Goal: Transaction & Acquisition: Purchase product/service

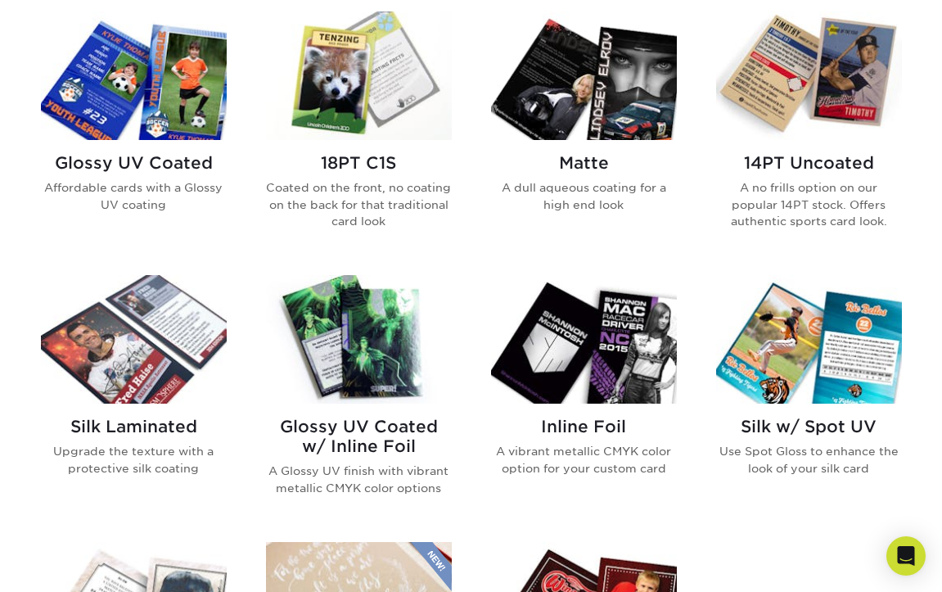
scroll to position [818, 0]
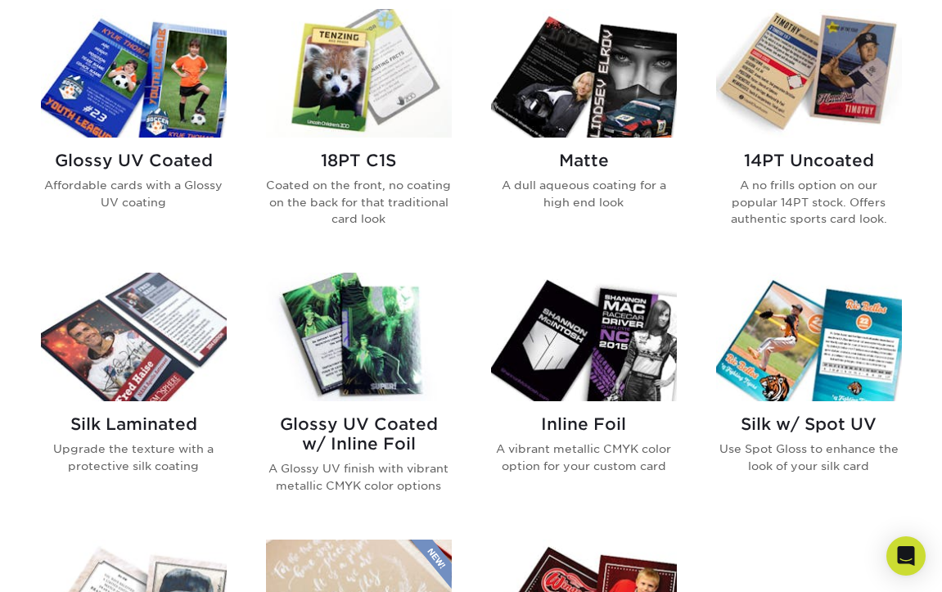
click at [368, 374] on img at bounding box center [359, 336] width 186 height 128
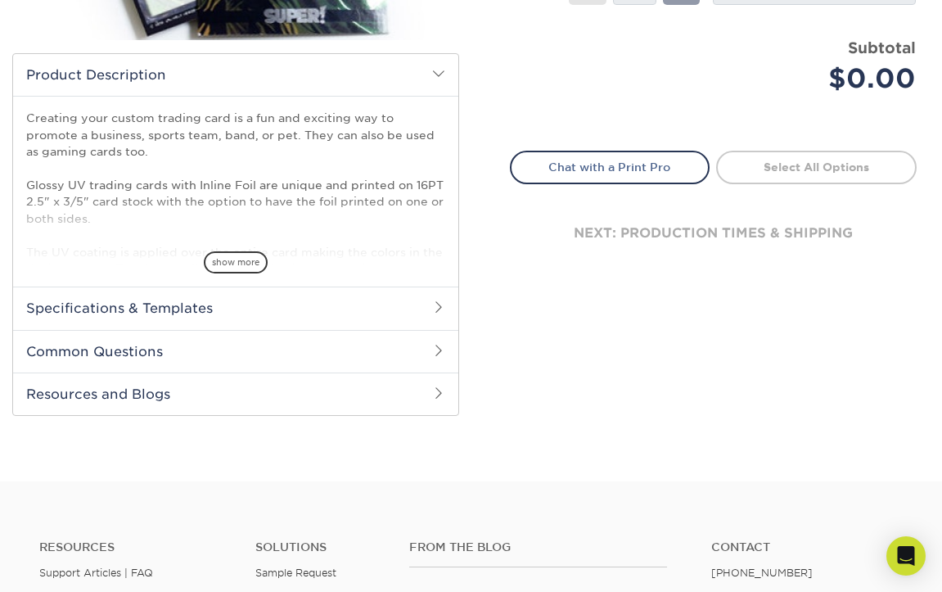
scroll to position [491, 0]
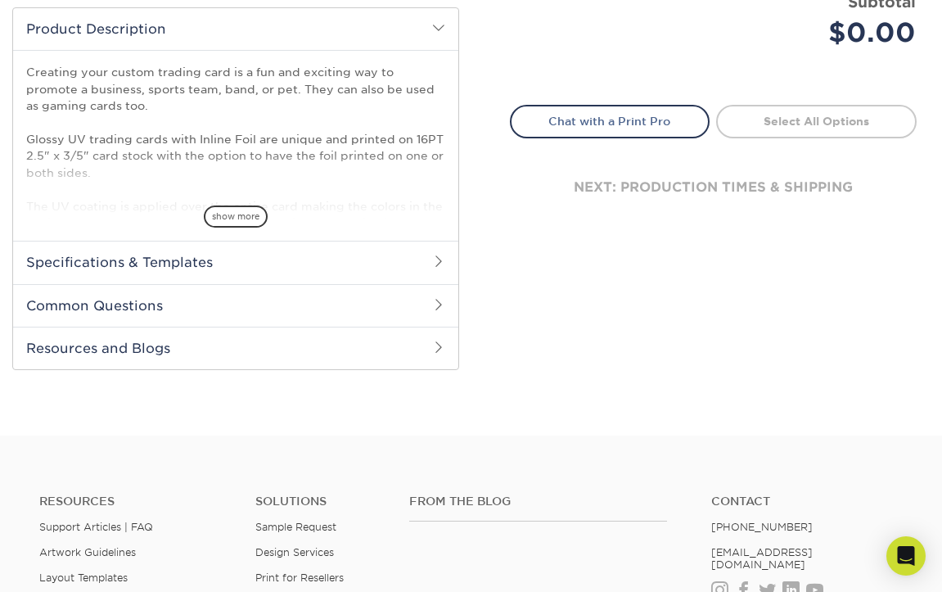
click at [150, 270] on h2 "Specifications & Templates" at bounding box center [235, 262] width 445 height 43
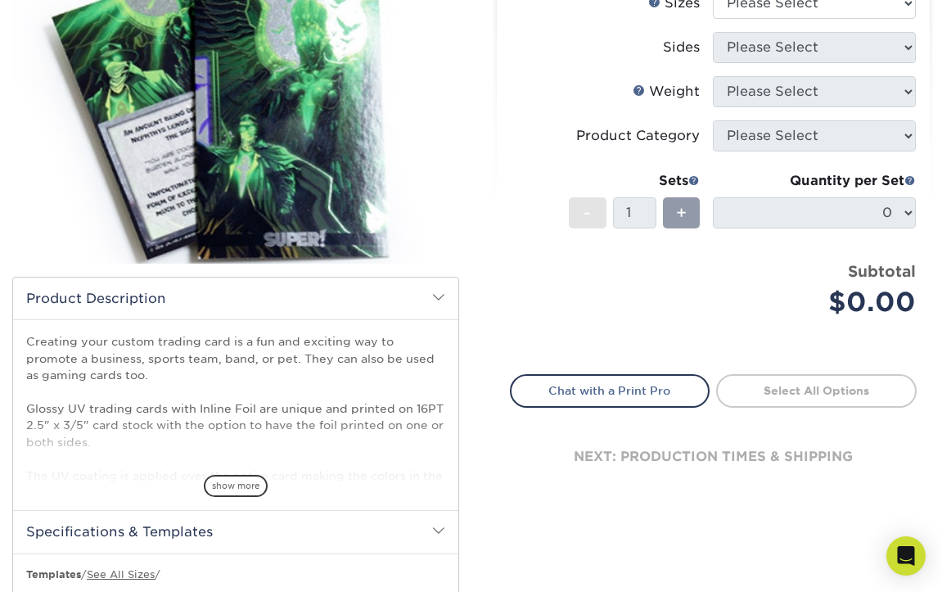
scroll to position [82, 0]
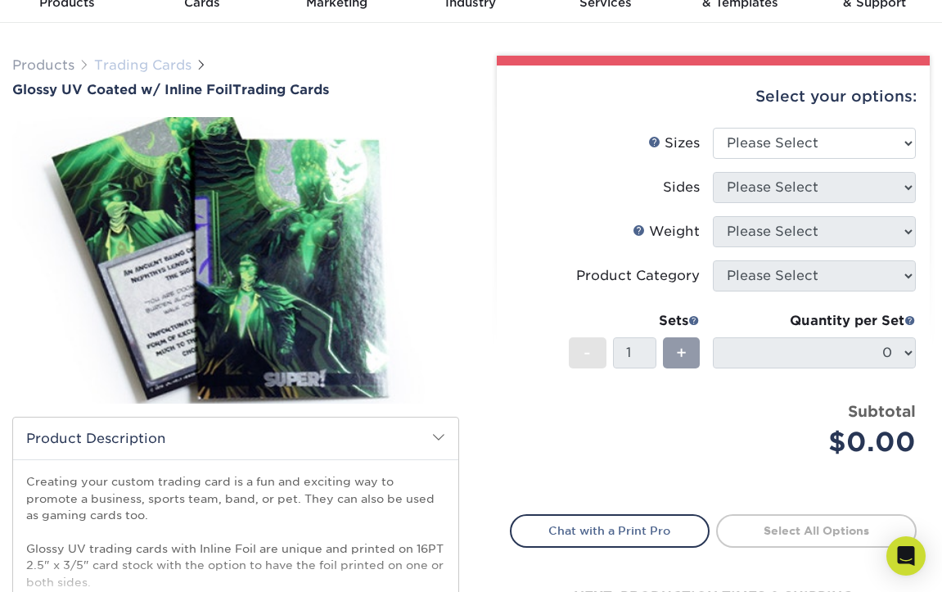
click at [126, 65] on link "Trading Cards" at bounding box center [142, 65] width 97 height 16
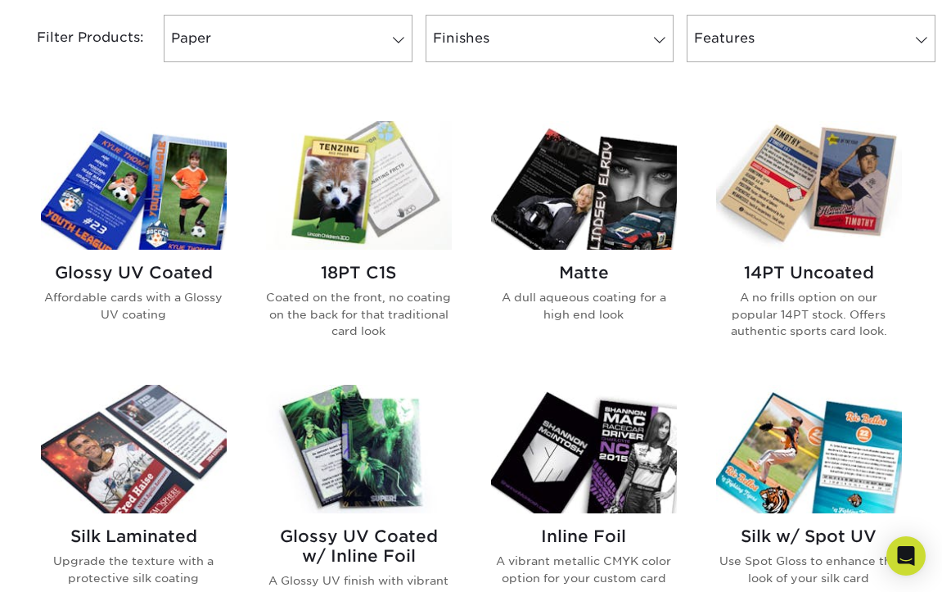
scroll to position [736, 0]
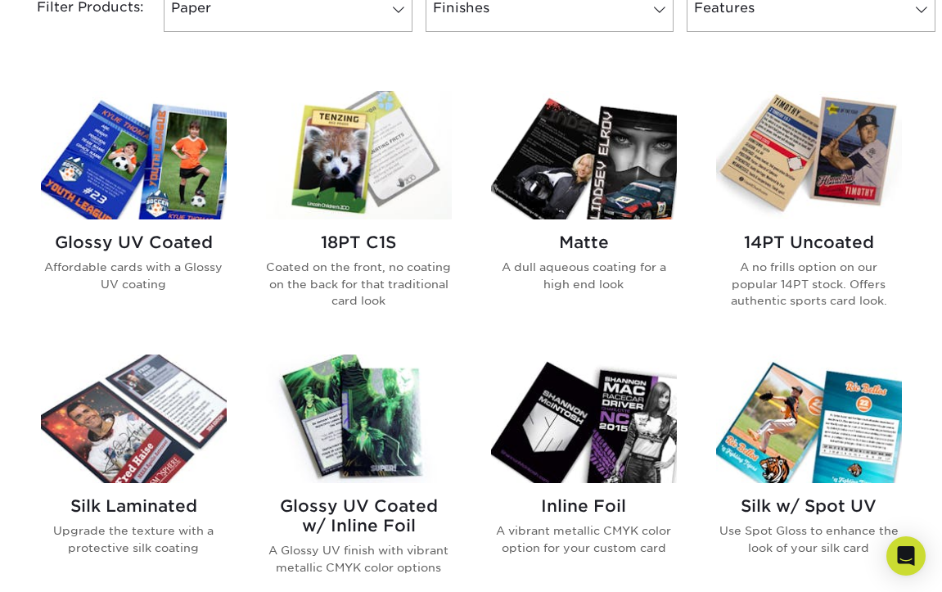
click at [826, 198] on img at bounding box center [809, 155] width 186 height 128
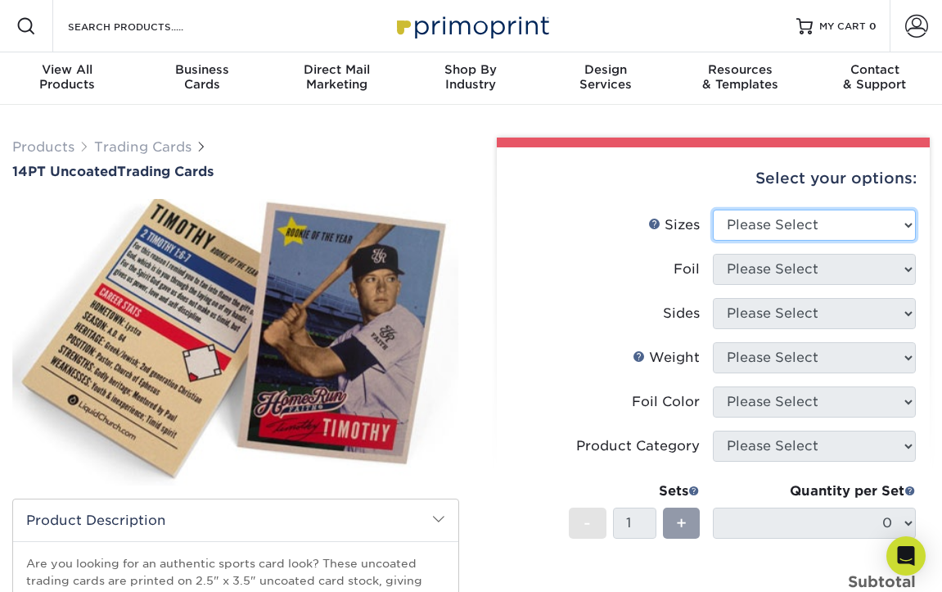
click at [834, 224] on select "Please Select 2.5" x 3.5"" at bounding box center [814, 224] width 203 height 31
select select "2.50x3.50"
click at [713, 209] on select "Please Select 2.5" x 3.5"" at bounding box center [814, 224] width 203 height 31
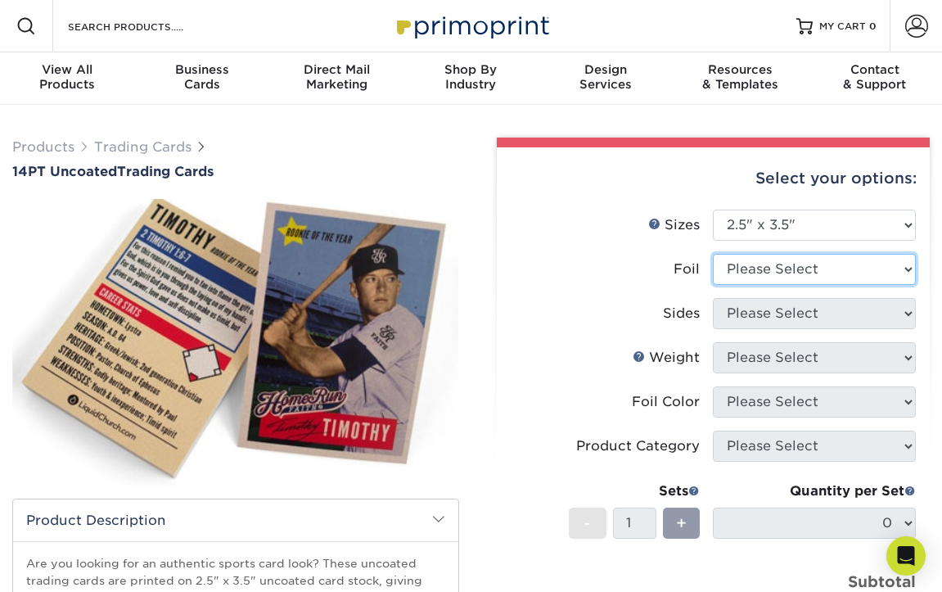
click at [830, 274] on select "Please Select Yes No" at bounding box center [814, 269] width 203 height 31
select select "0"
click at [713, 254] on select "Please Select Yes No" at bounding box center [814, 269] width 203 height 31
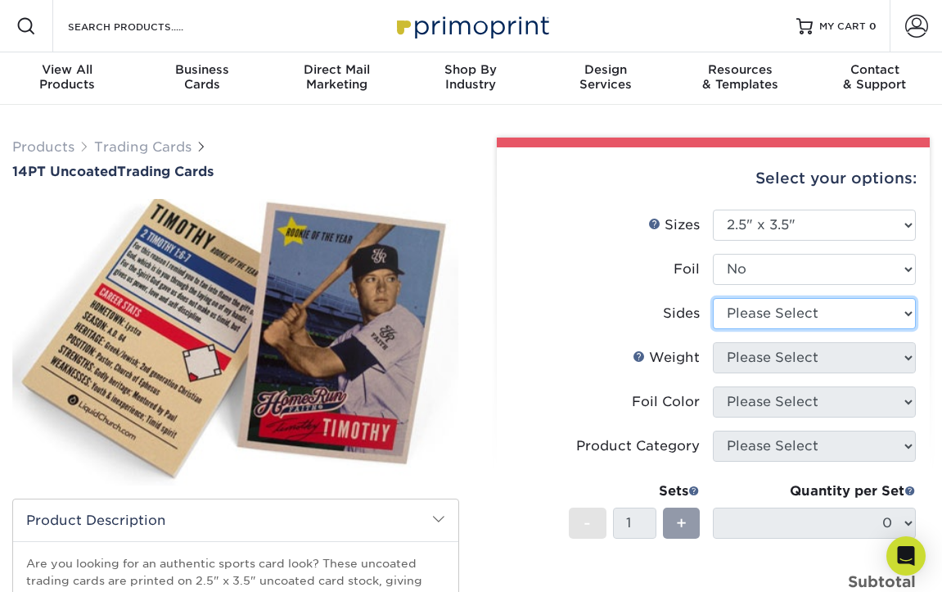
click at [807, 320] on select "Please Select Print Both Sides Print Front Only" at bounding box center [814, 313] width 203 height 31
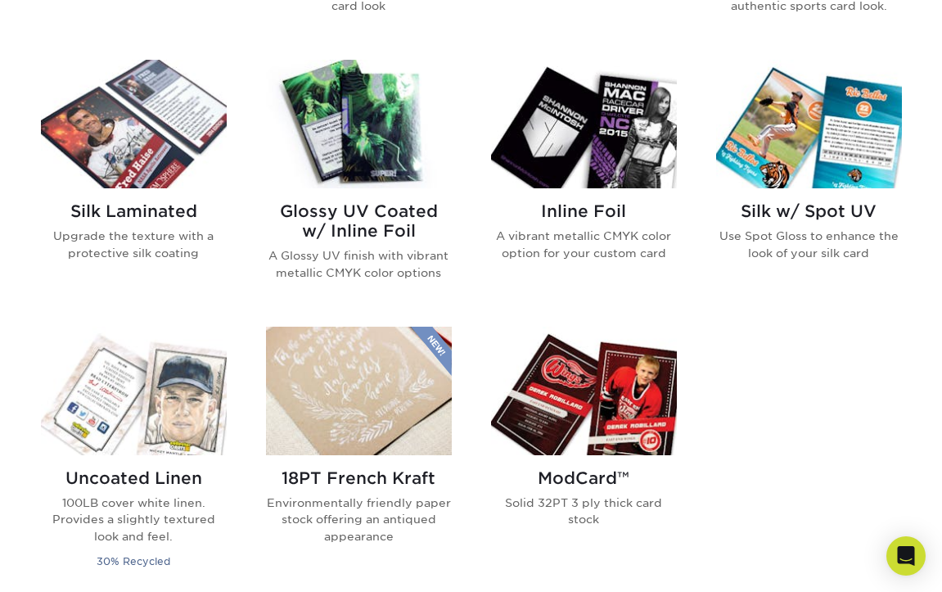
scroll to position [1064, 0]
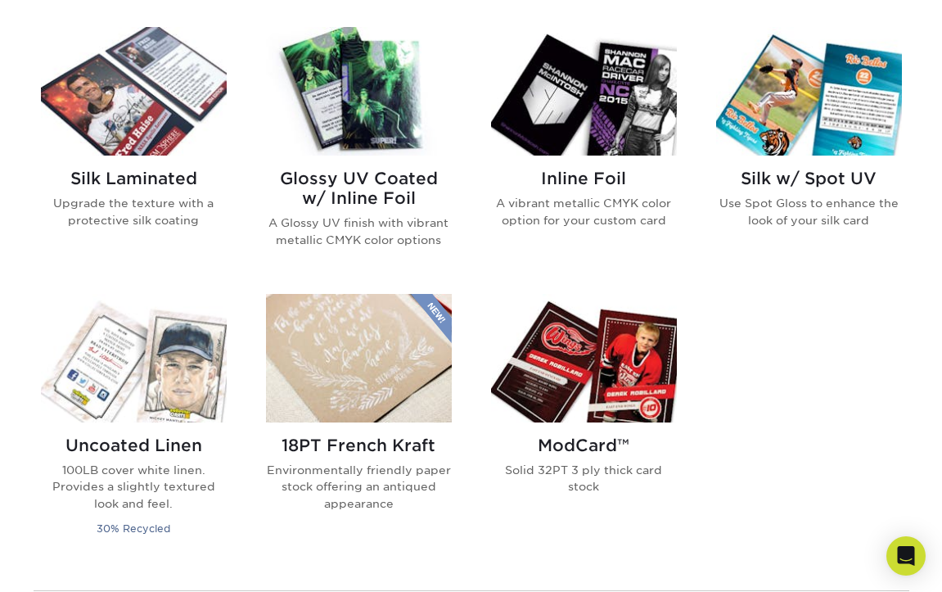
click at [591, 422] on div "ModCard™ Solid 32PT 3 ply thick card stock" at bounding box center [584, 471] width 186 height 99
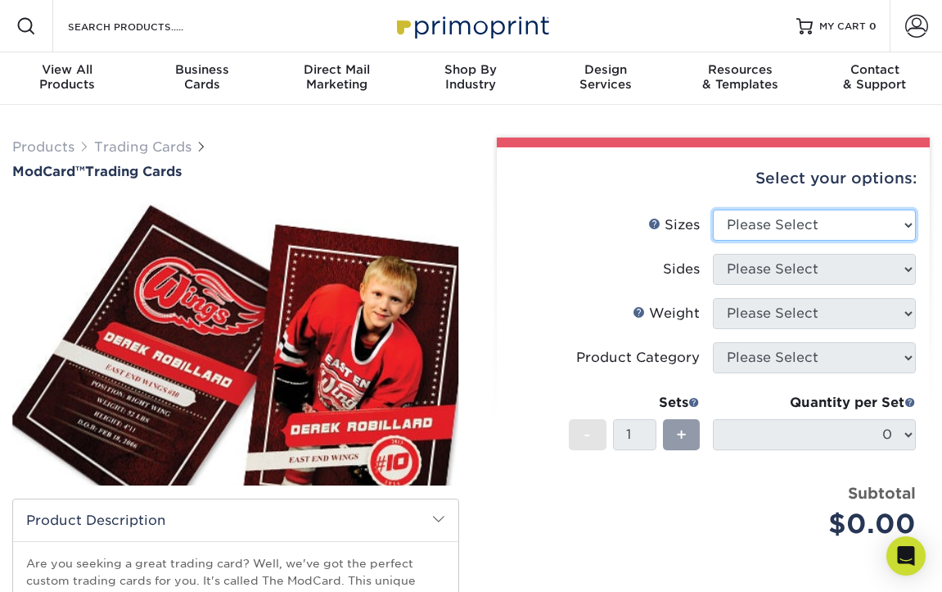
click at [832, 219] on select "Please Select 2.5" x 3.5"" at bounding box center [814, 224] width 203 height 31
select select "2.50x3.50"
click at [713, 209] on select "Please Select 2.5" x 3.5"" at bounding box center [814, 224] width 203 height 31
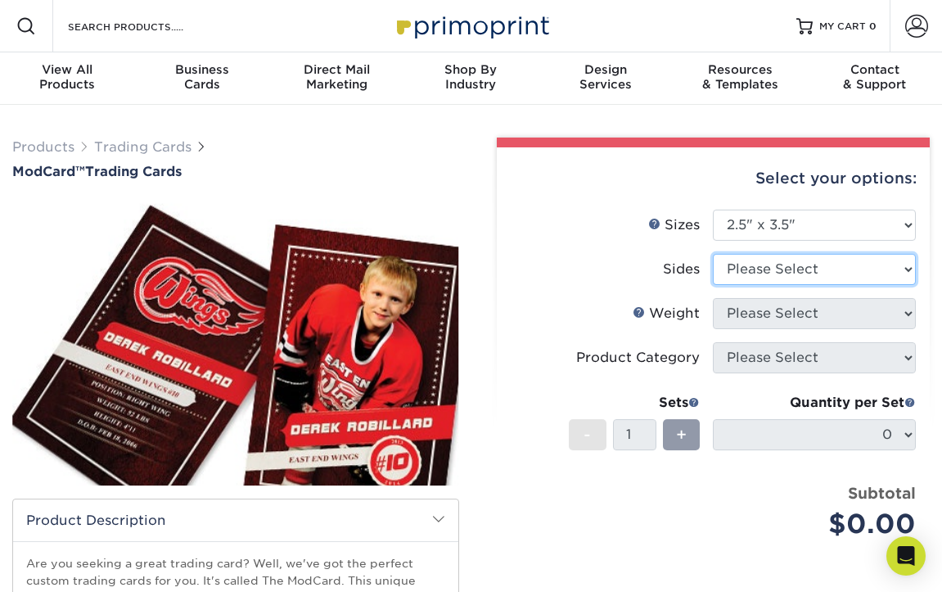
click at [803, 267] on select "Please Select Print Both Sides Print Front Only" at bounding box center [814, 269] width 203 height 31
select select "13abbda7-1d64-4f25-8bb2-c179b224825d"
click at [713, 254] on select "Please Select Print Both Sides Print Front Only" at bounding box center [814, 269] width 203 height 31
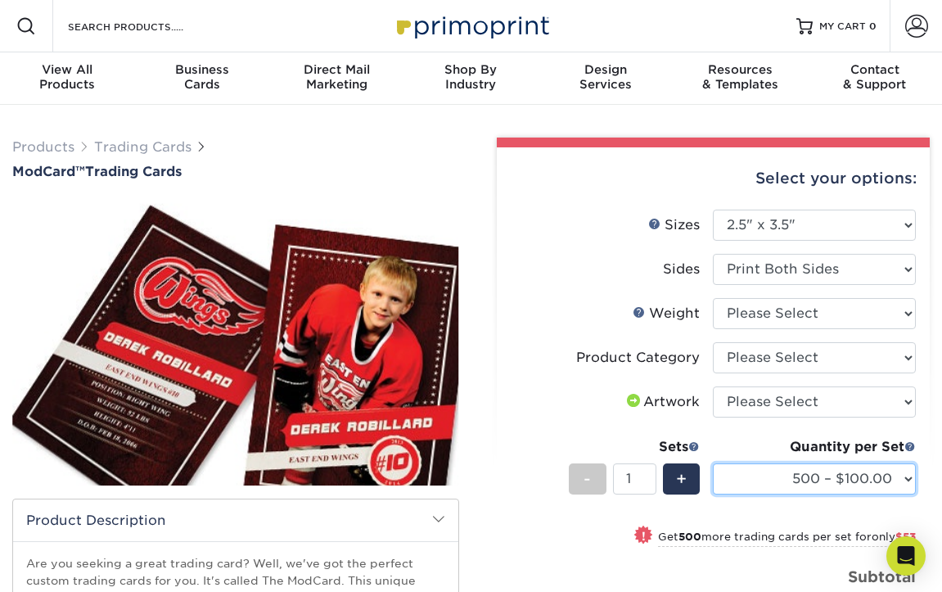
click at [848, 477] on select "500 – $100.00 1000 – $153.00" at bounding box center [814, 478] width 203 height 31
click at [856, 479] on select "500 – $100.00 1000 – $153.00" at bounding box center [814, 478] width 203 height 31
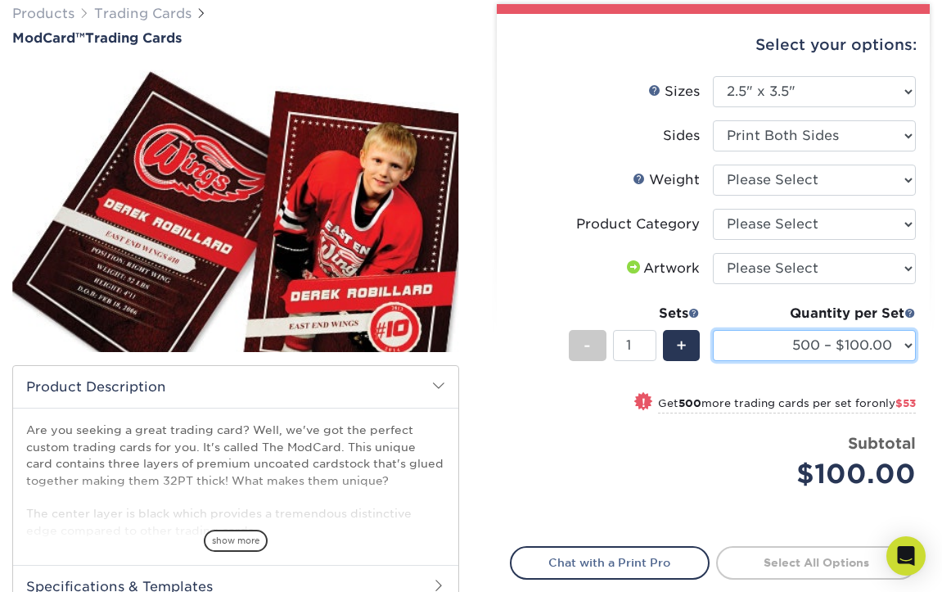
scroll to position [164, 0]
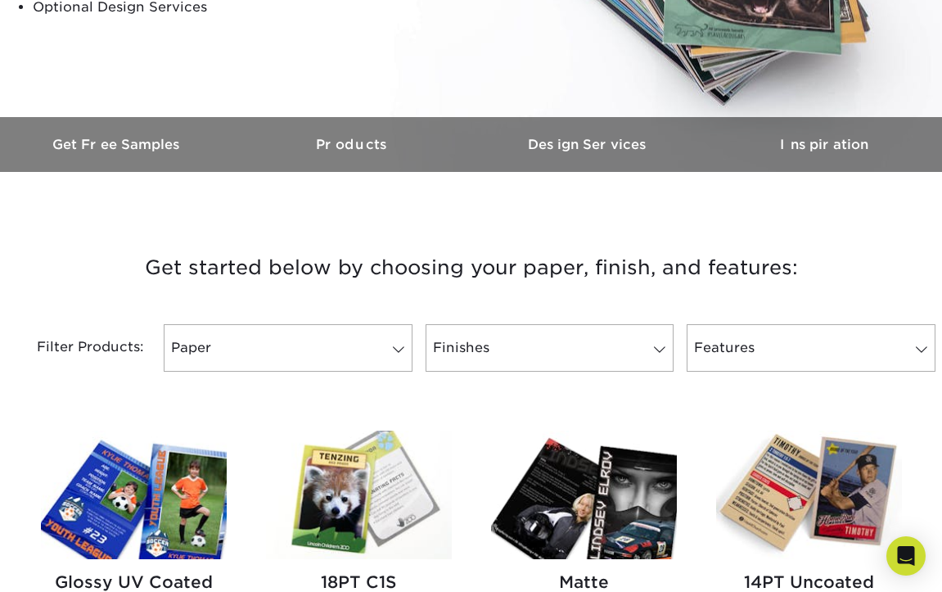
scroll to position [409, 0]
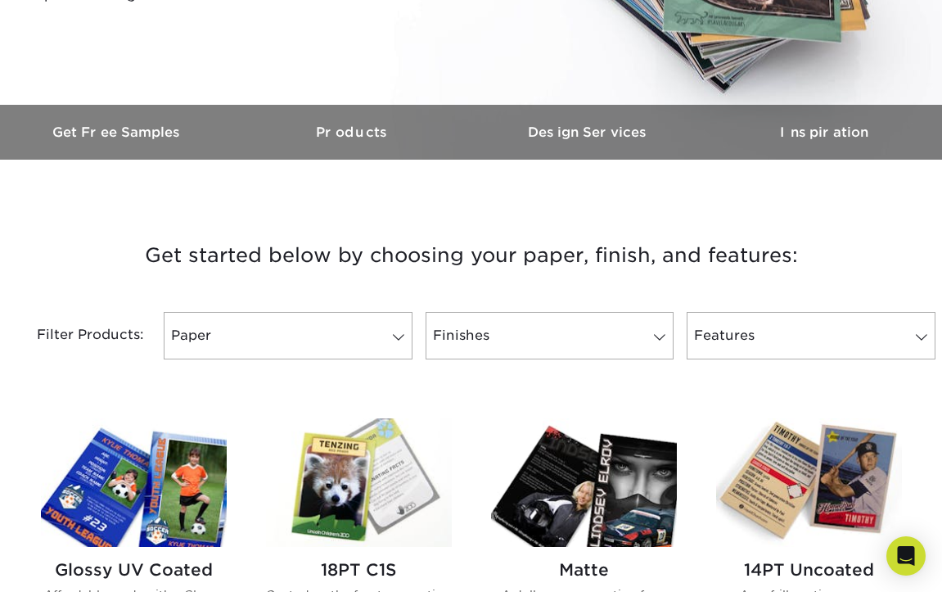
click at [136, 466] on img at bounding box center [134, 482] width 186 height 128
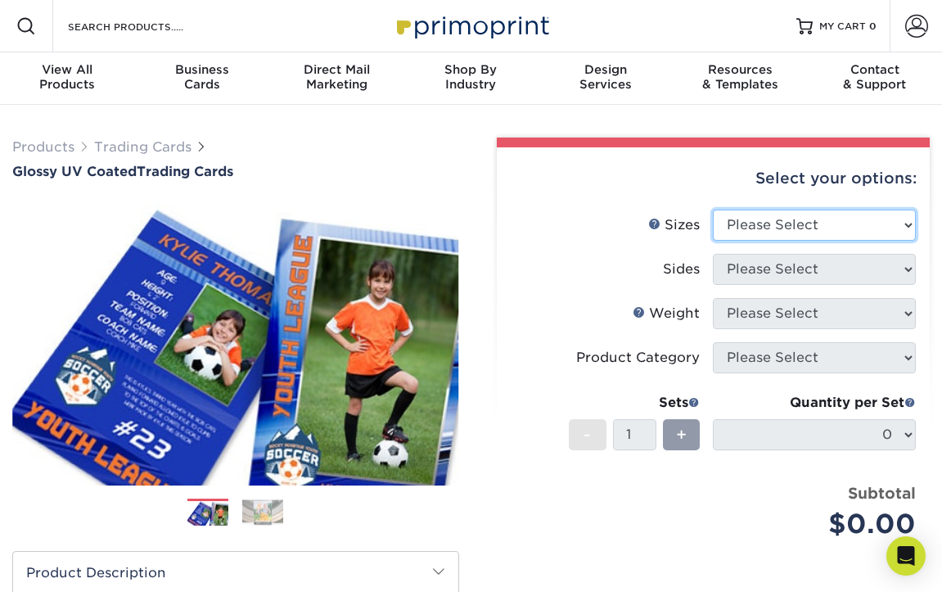
click at [790, 211] on select "Please Select 2.5" x 3.5"" at bounding box center [814, 224] width 203 height 31
select select "2.50x3.50"
click at [713, 209] on select "Please Select 2.5" x 3.5"" at bounding box center [814, 224] width 203 height 31
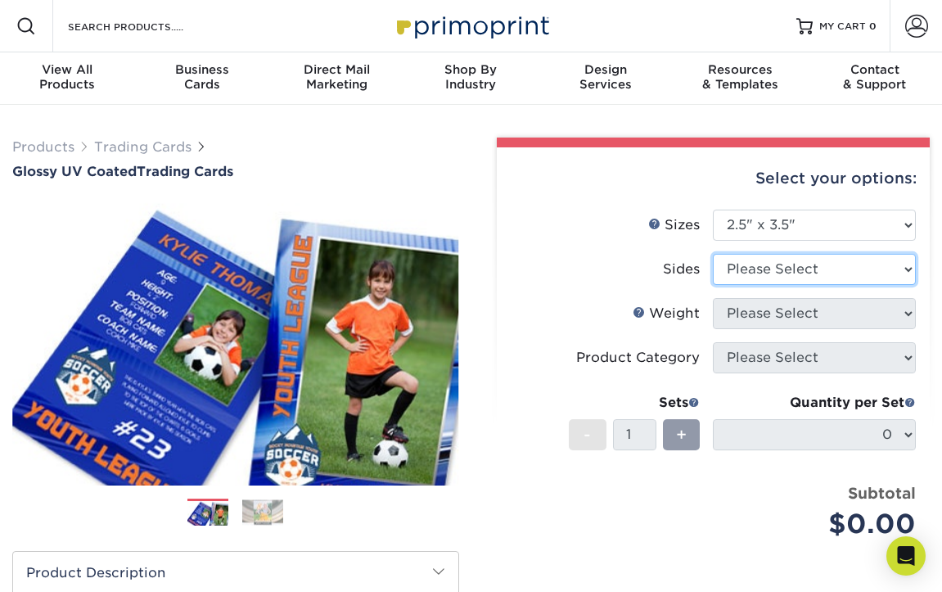
click at [804, 271] on select "Please Select Print Both Sides Print Front Only" at bounding box center [814, 269] width 203 height 31
select select "13abbda7-1d64-4f25-8bb2-c179b224825d"
click at [713, 254] on select "Please Select Print Both Sides Print Front Only" at bounding box center [814, 269] width 203 height 31
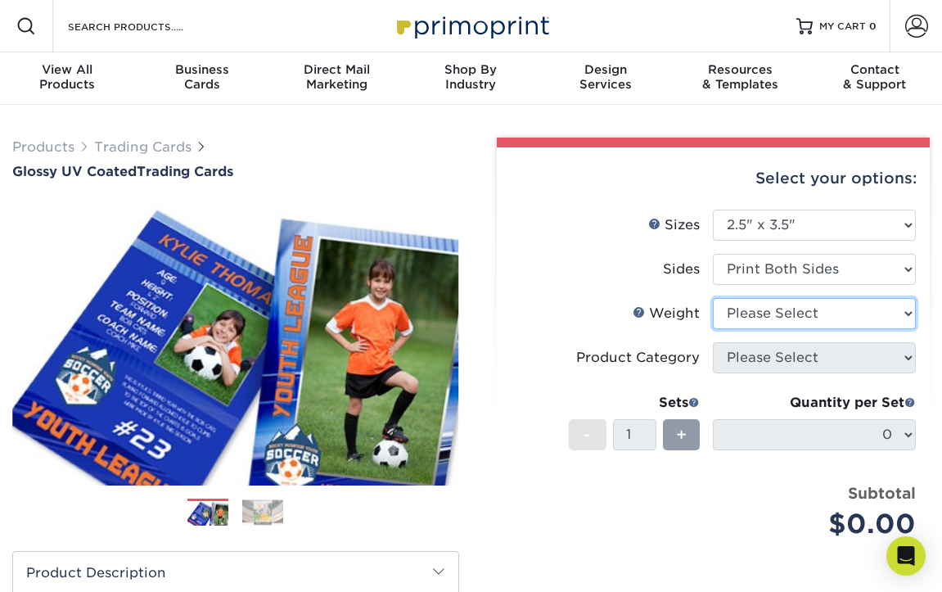
click at [780, 323] on select "Please Select 16PT 14PT 18PT C1S" at bounding box center [814, 313] width 203 height 31
select select "16PT"
click at [713, 298] on select "Please Select 16PT 14PT 18PT C1S" at bounding box center [814, 313] width 203 height 31
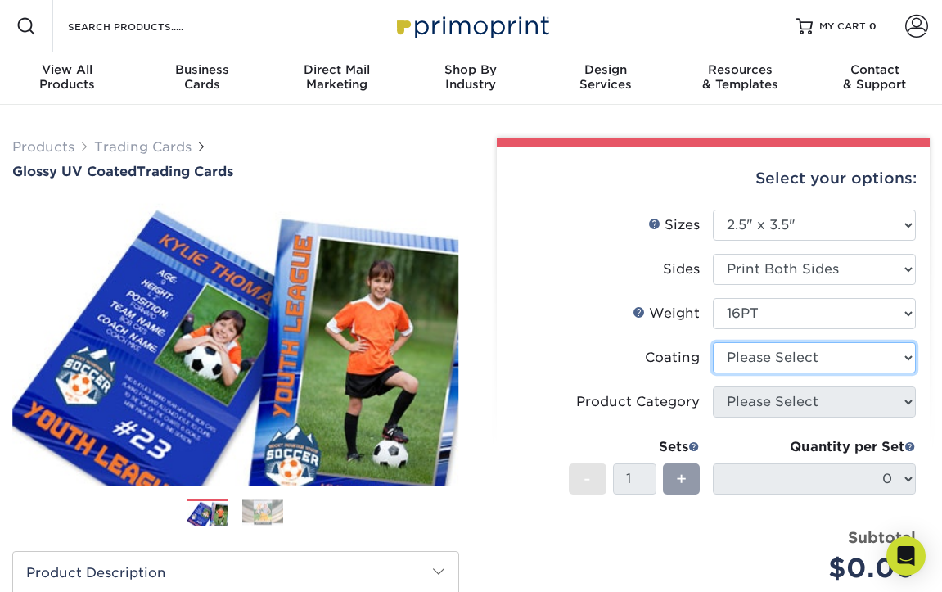
click at [757, 363] on select at bounding box center [814, 357] width 203 height 31
click at [713, 342] on select at bounding box center [814, 357] width 203 height 31
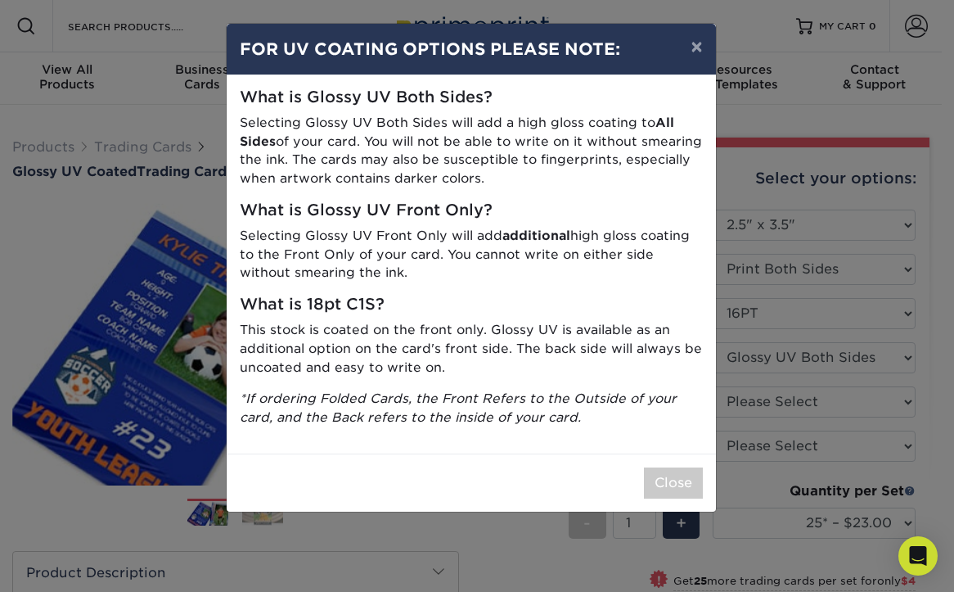
click at [495, 512] on div "× FOR UV COATING OPTIONS PLEASE NOTE: What is Glossy UV Both Sides? Selecting G…" at bounding box center [477, 296] width 954 height 592
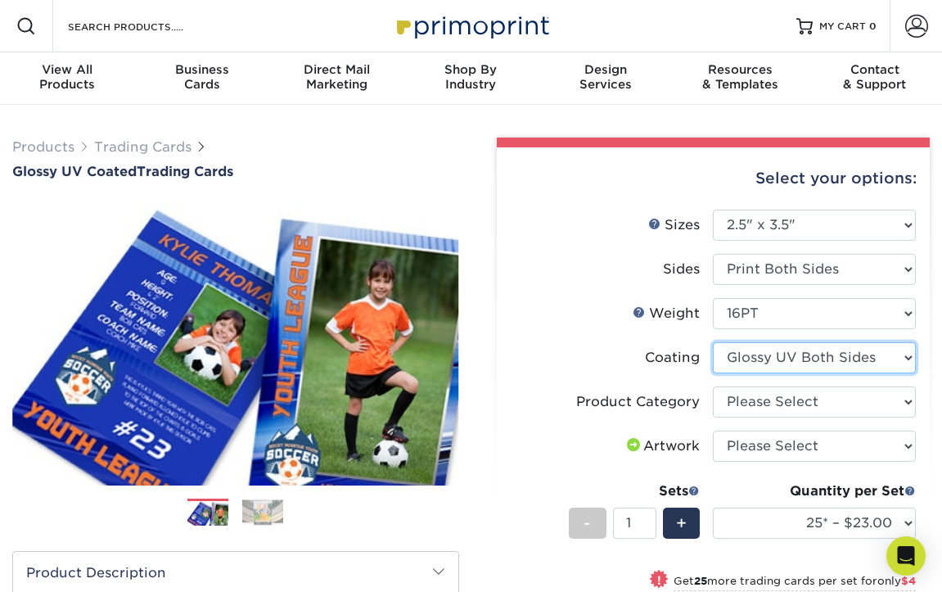
click at [838, 359] on select at bounding box center [814, 357] width 203 height 31
select select "1e8116af-acfc-44b1-83dc-8181aa338834"
click at [713, 342] on select at bounding box center [814, 357] width 203 height 31
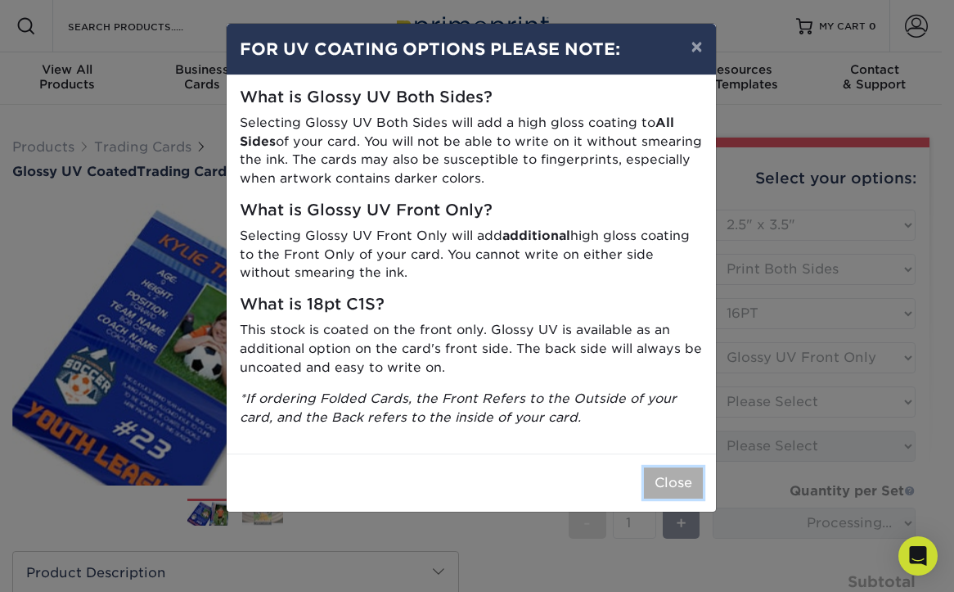
click at [680, 485] on button "Close" at bounding box center [673, 482] width 59 height 31
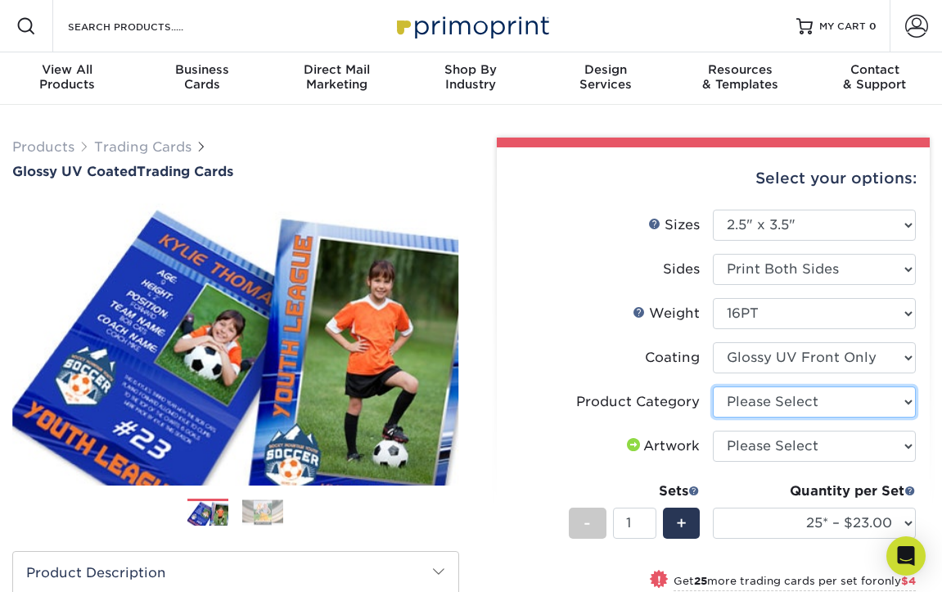
click at [746, 402] on select "Please Select Trading Cards" at bounding box center [814, 401] width 203 height 31
select select "c2f9bce9-36c2-409d-b101-c29d9d031e18"
click at [713, 386] on select "Please Select Trading Cards" at bounding box center [814, 401] width 203 height 31
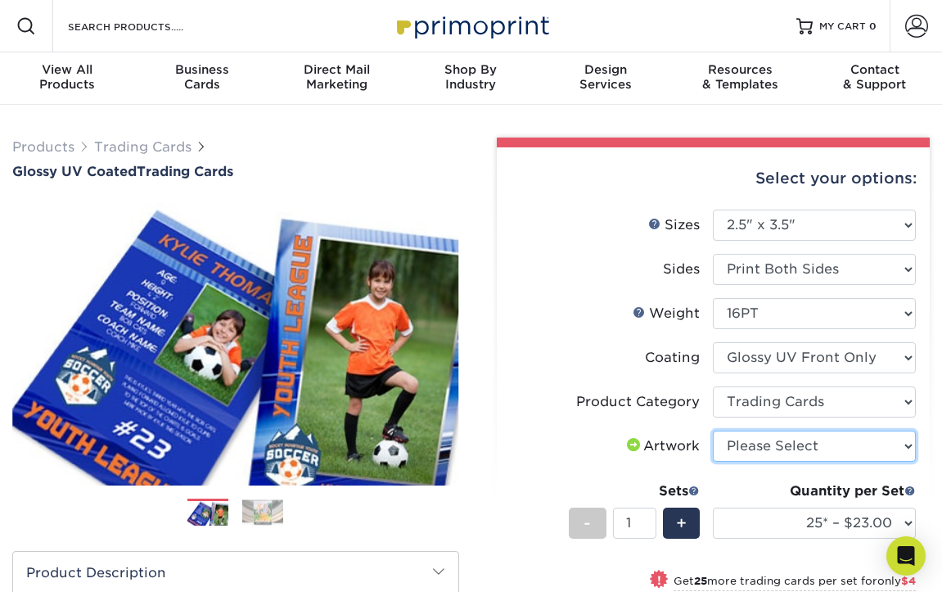
click at [784, 445] on select "Please Select I will upload files I need a design - $100" at bounding box center [814, 445] width 203 height 31
select select "upload"
click at [713, 430] on select "Please Select I will upload files I need a design - $100" at bounding box center [814, 445] width 203 height 31
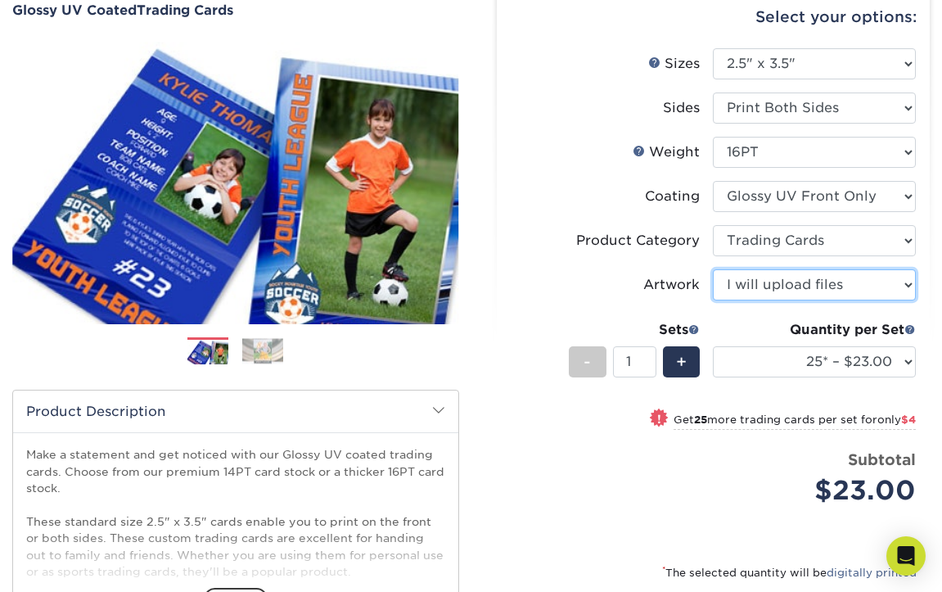
scroll to position [164, 0]
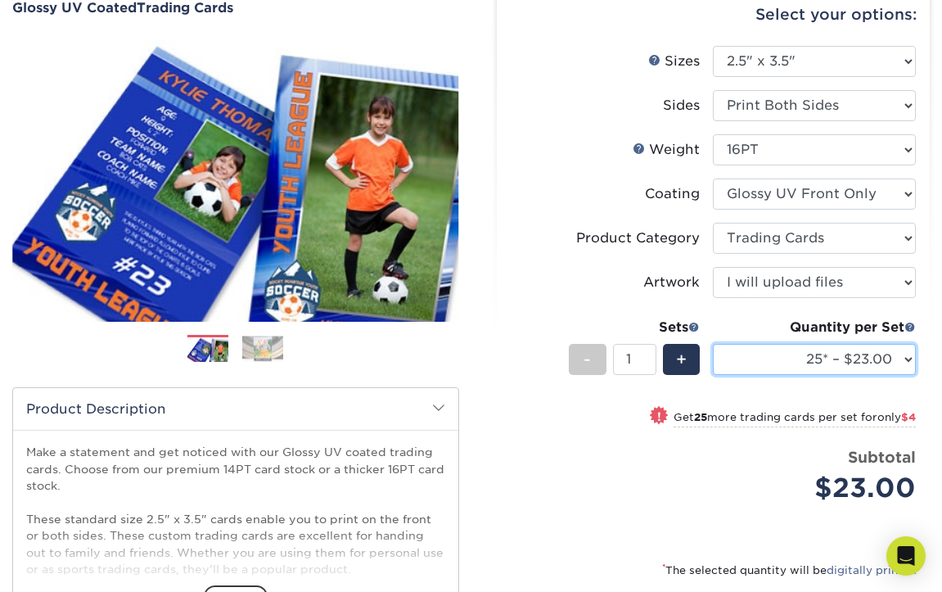
click at [859, 361] on select "25* – $23.00 50* – $27.00 75* – $33.00 100* – $37.00 250* – $47.00 500 – $58.00…" at bounding box center [814, 359] width 203 height 31
click at [713, 344] on select "25* – $23.00 50* – $27.00 75* – $33.00 100* – $37.00 250* – $47.00 500 – $58.00…" at bounding box center [814, 359] width 203 height 31
click at [838, 347] on select "25* – $23.00 50* – $27.00 75* – $33.00 100* – $37.00 250* – $47.00 500 – $58.00…" at bounding box center [814, 359] width 203 height 31
click at [713, 344] on select "25* – $23.00 50* – $27.00 75* – $33.00 100* – $37.00 250* – $47.00 500 – $58.00…" at bounding box center [814, 359] width 203 height 31
click at [823, 365] on select "25* – $23.00 50* – $27.00 75* – $33.00 100* – $37.00 250* – $47.00 500 – $58.00…" at bounding box center [814, 359] width 203 height 31
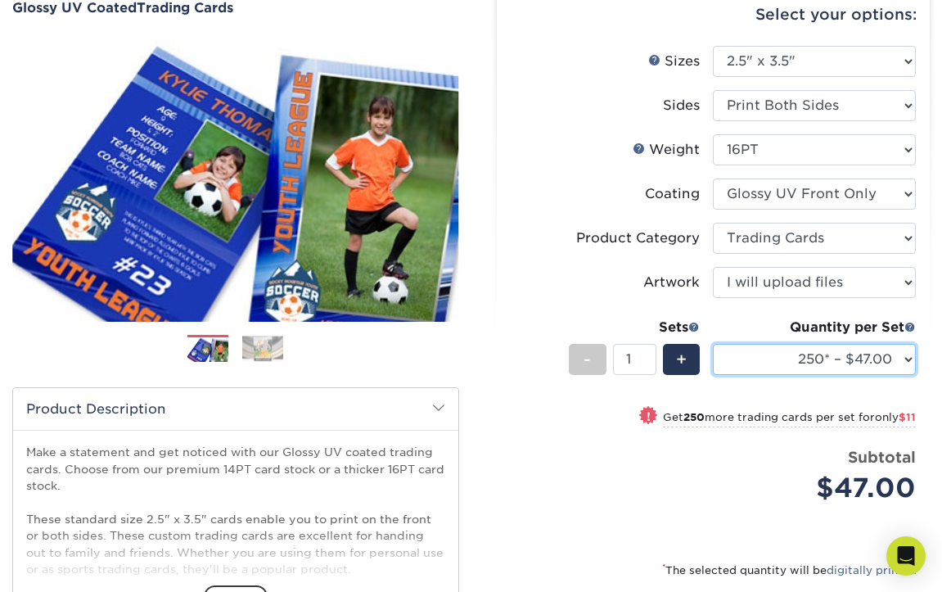
select select "100* – $37.00"
click at [713, 344] on select "25* – $23.00 50* – $27.00 75* – $33.00 100* – $37.00 250* – $47.00 500 – $58.00…" at bounding box center [814, 359] width 203 height 31
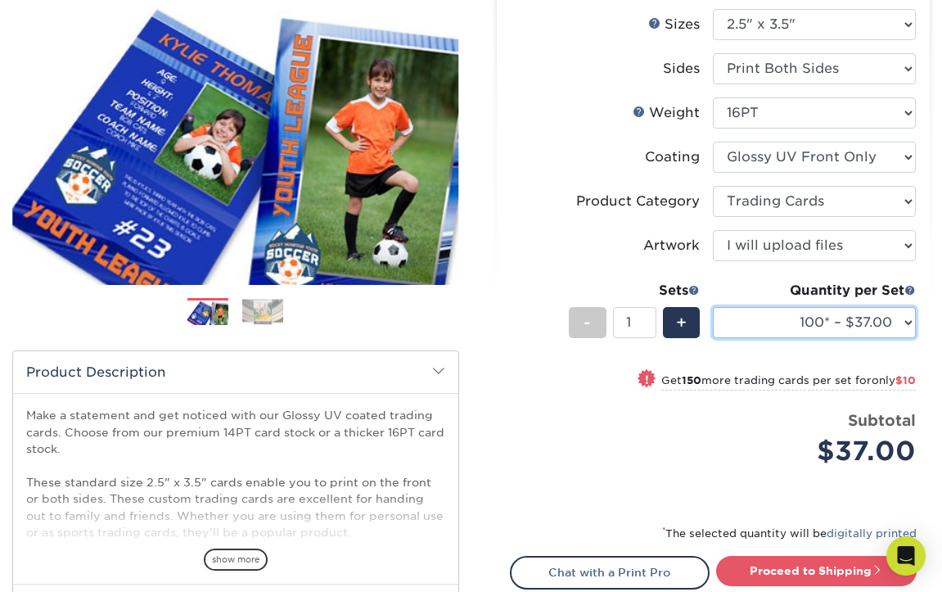
scroll to position [245, 0]
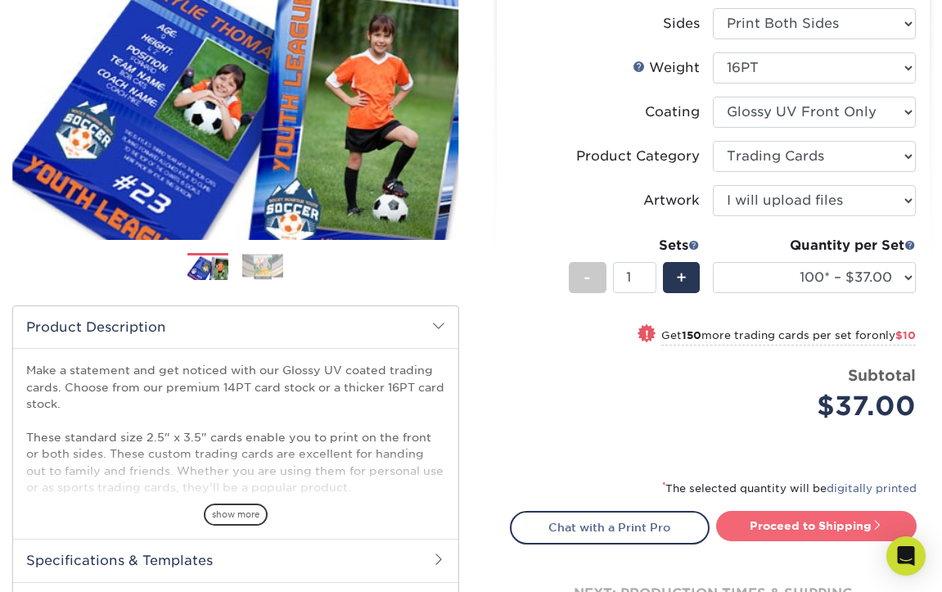
click at [813, 522] on link "Proceed to Shipping" at bounding box center [816, 525] width 200 height 29
type input "Set 1"
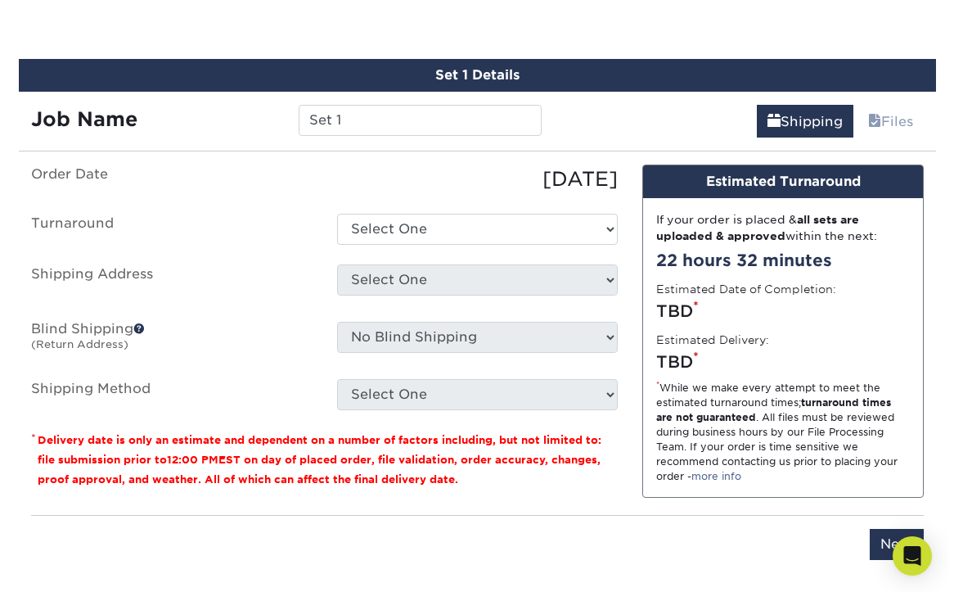
scroll to position [915, 0]
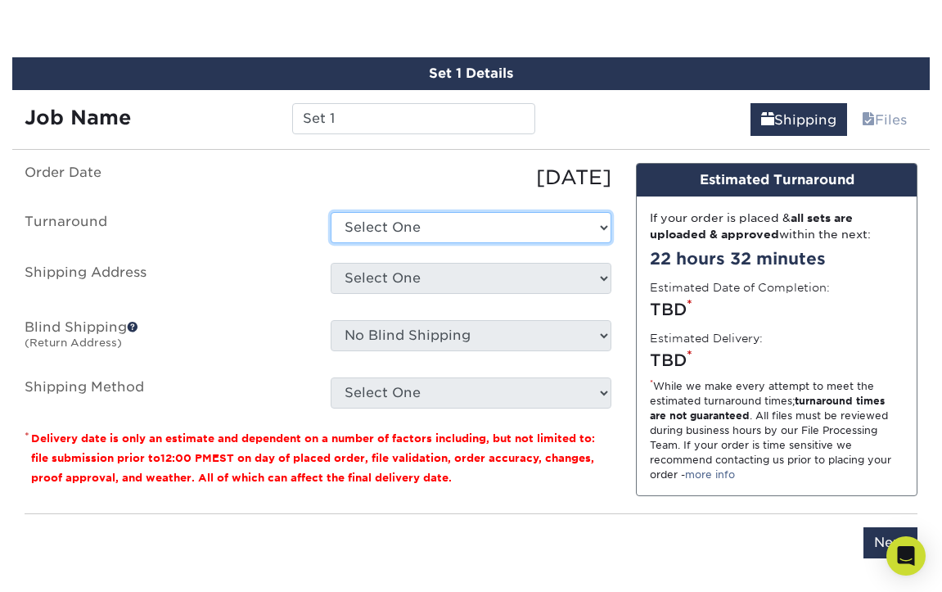
click at [416, 236] on select "Select One 2-4 Business Days 2 Day Next Business Day" at bounding box center [471, 227] width 281 height 31
select select "d412dd08-8f34-4953-8d31-a48f15dd6578"
click at [331, 212] on select "Select One 2-4 Business Days 2 Day Next Business Day" at bounding box center [471, 227] width 281 height 31
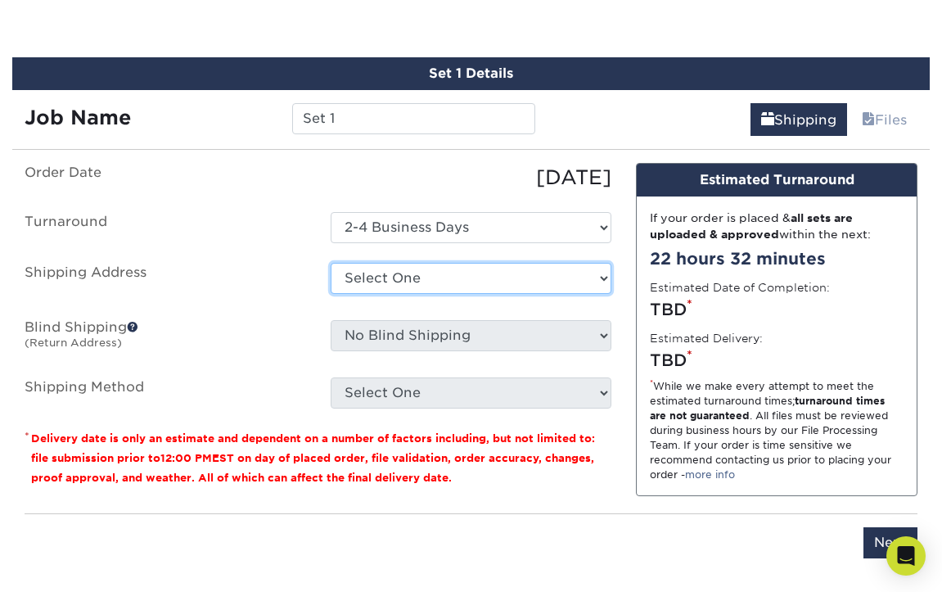
click at [410, 279] on select "Select One + Add New Address - Login" at bounding box center [471, 278] width 281 height 31
select select "newaddress"
click at [331, 263] on select "Select One + Add New Address - Login" at bounding box center [471, 278] width 281 height 31
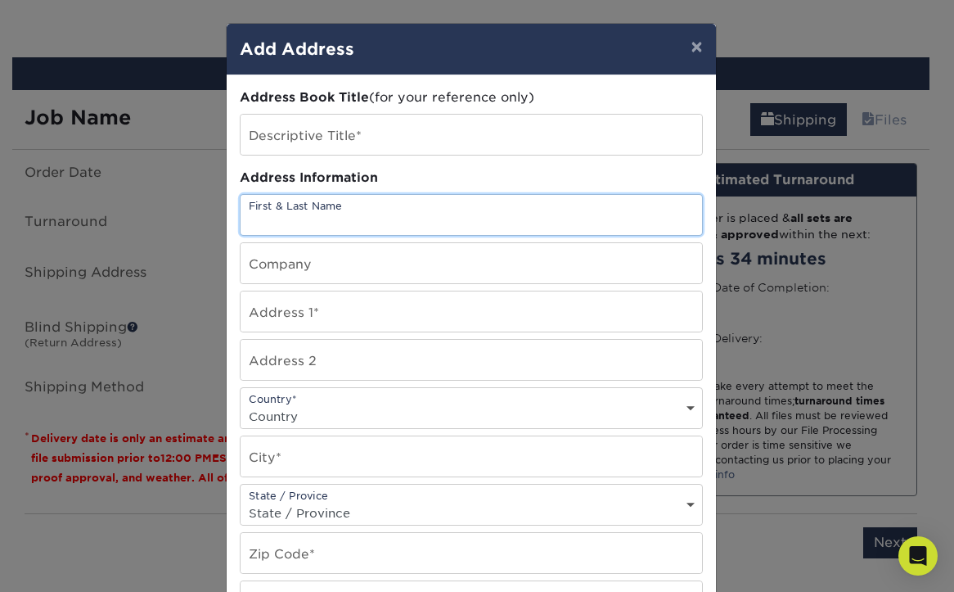
click at [333, 214] on input "text" at bounding box center [471, 215] width 461 height 40
type input "mark pitts"
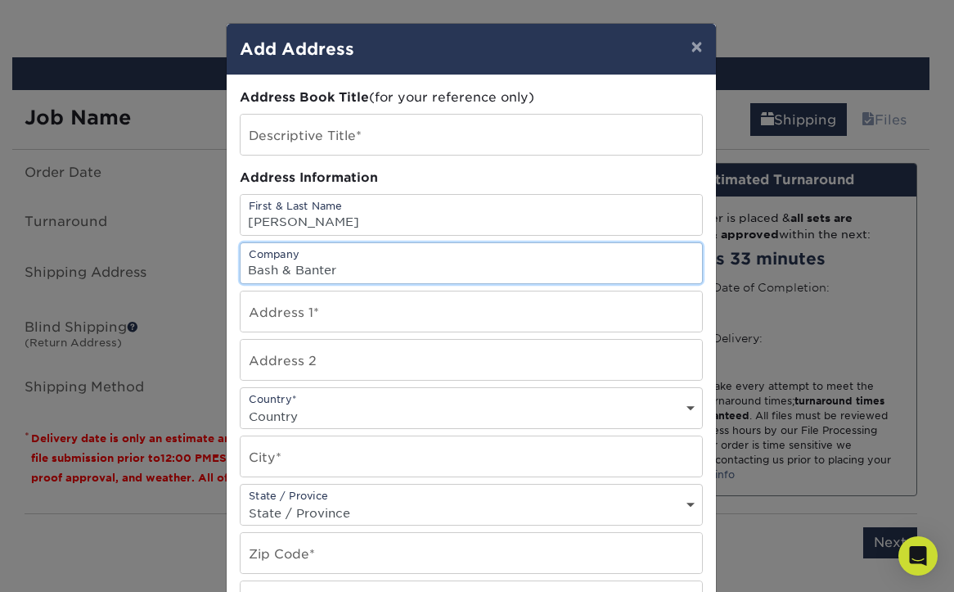
type input "Bash & Banter"
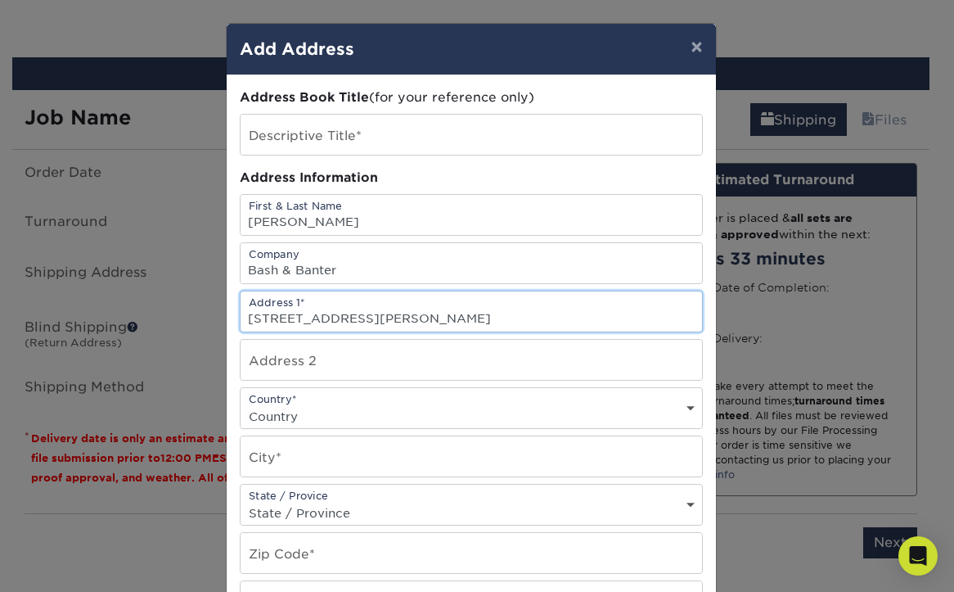
type input "14 hobbit glen dr"
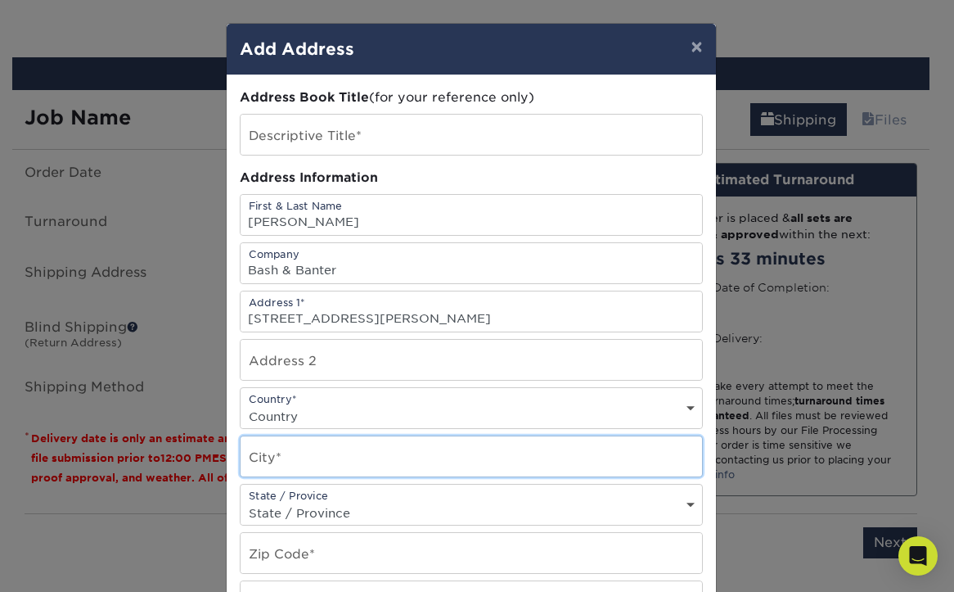
click at [296, 458] on input "text" at bounding box center [471, 456] width 461 height 40
type input "conroe"
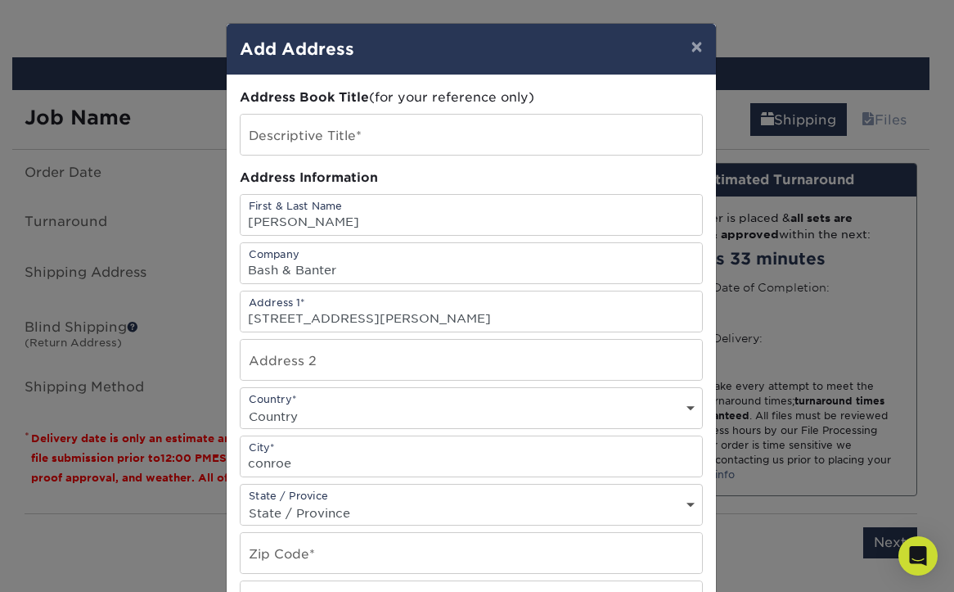
click at [331, 511] on select "State / Province Alabama Alaska Arizona Arkansas California Colorado Connecticu…" at bounding box center [471, 513] width 461 height 24
select select "TX"
click at [241, 501] on select "State / Province Alabama Alaska Arizona Arkansas California Colorado Connecticu…" at bounding box center [471, 513] width 461 height 24
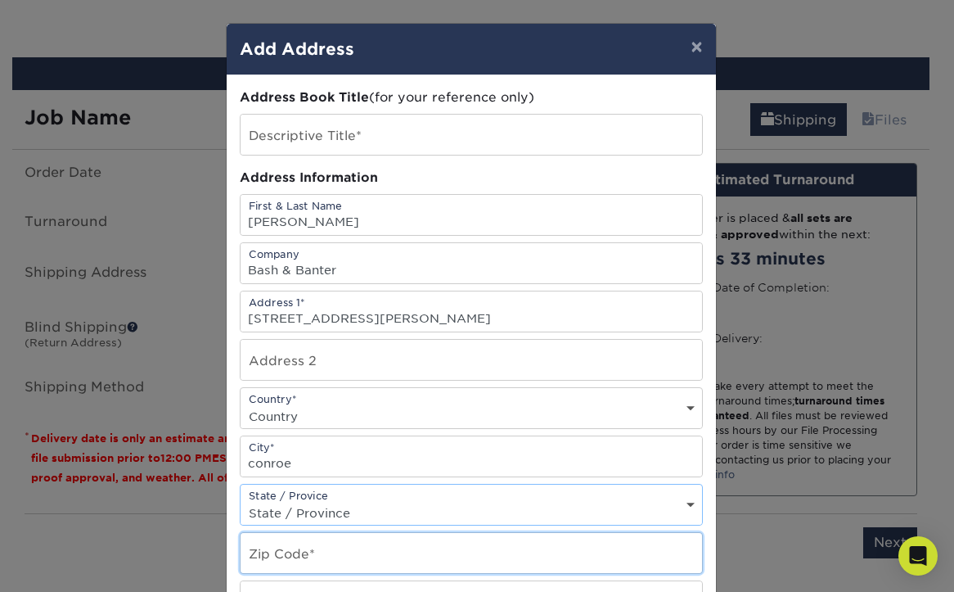
click at [310, 545] on input "text" at bounding box center [471, 553] width 461 height 40
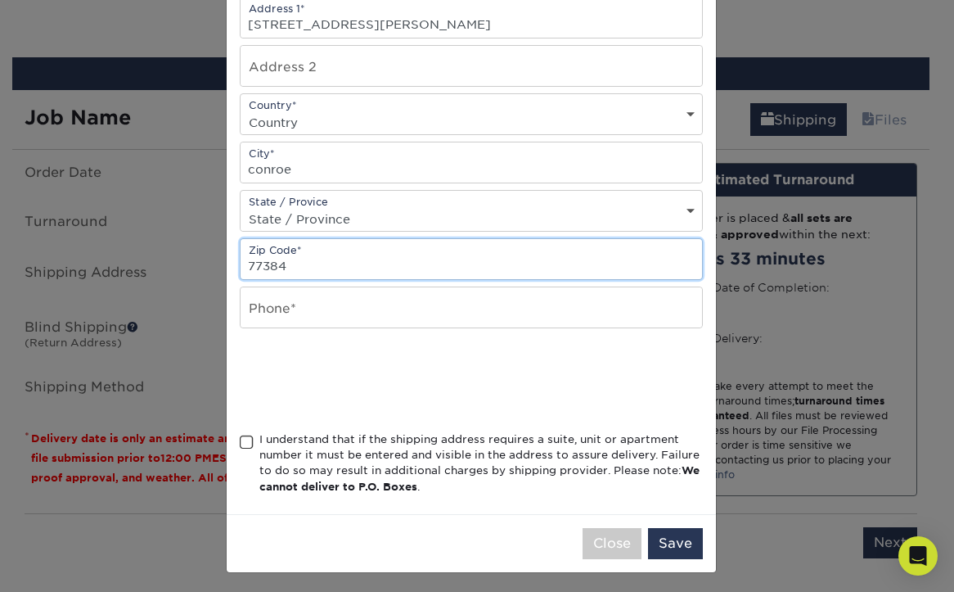
scroll to position [298, 0]
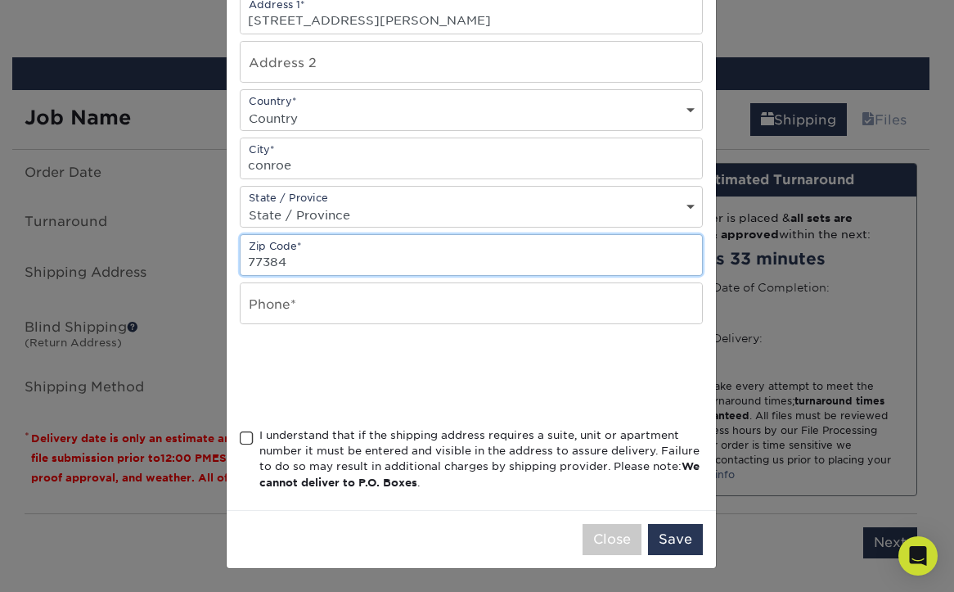
type input "77384"
click at [292, 311] on input "text" at bounding box center [471, 303] width 461 height 40
type input "3463635695"
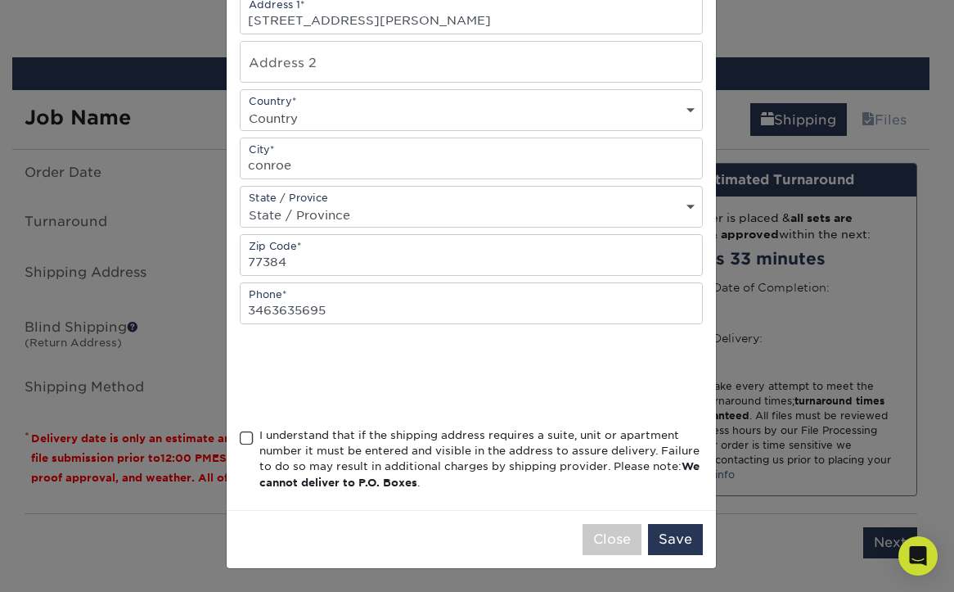
select select "US"
click at [243, 438] on span at bounding box center [247, 438] width 14 height 16
click at [0, 0] on input "I understand that if the shipping address requires a suite, unit or apartment n…" at bounding box center [0, 0] width 0 height 0
click at [673, 542] on button "Save" at bounding box center [675, 539] width 55 height 31
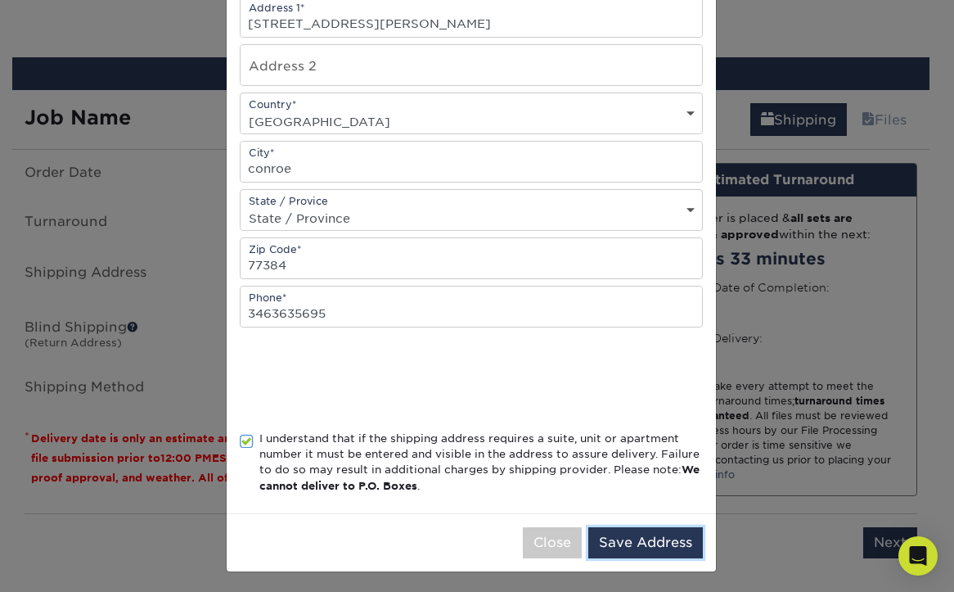
scroll to position [299, 0]
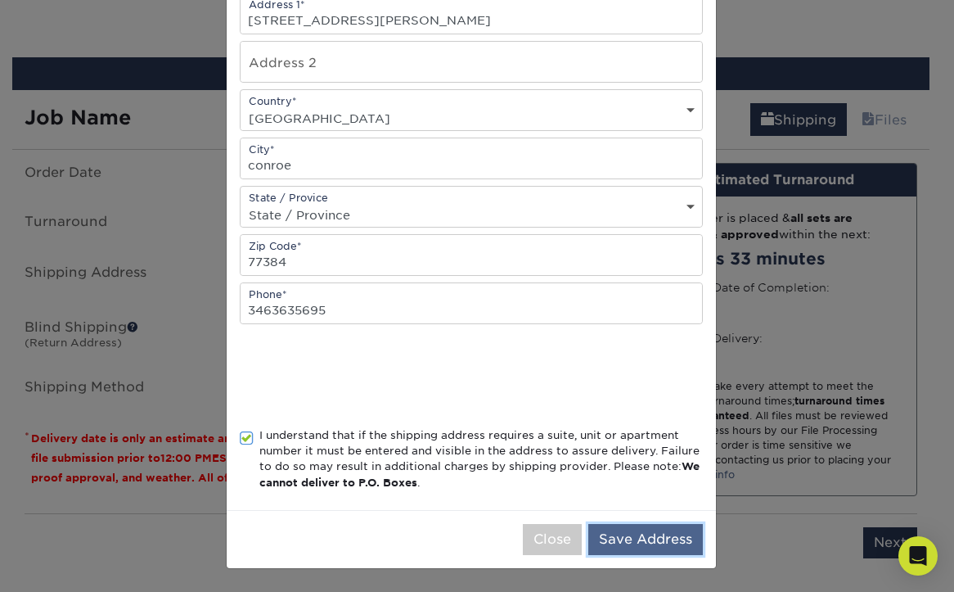
click at [622, 535] on button "Save Address" at bounding box center [645, 539] width 115 height 31
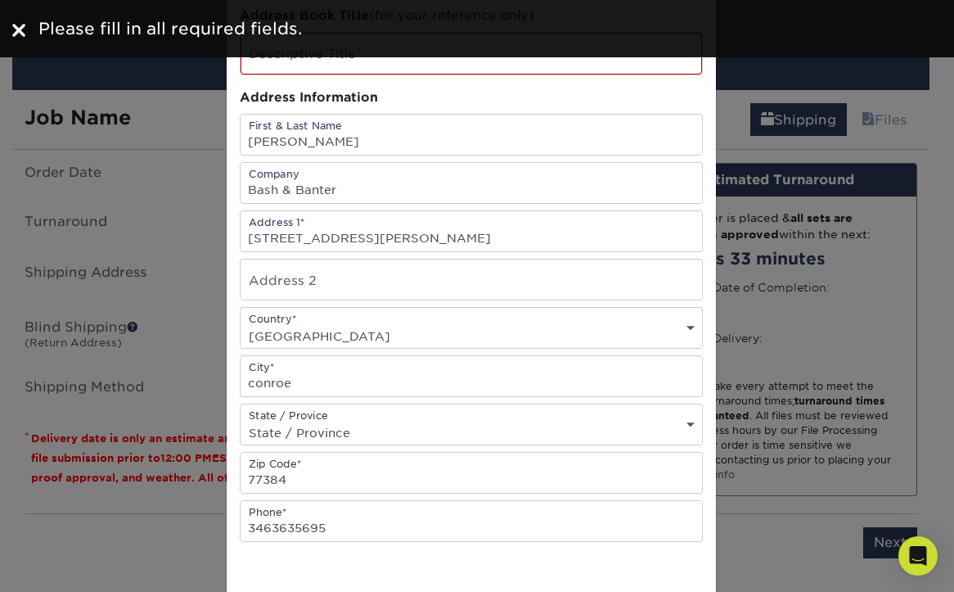
scroll to position [0, 0]
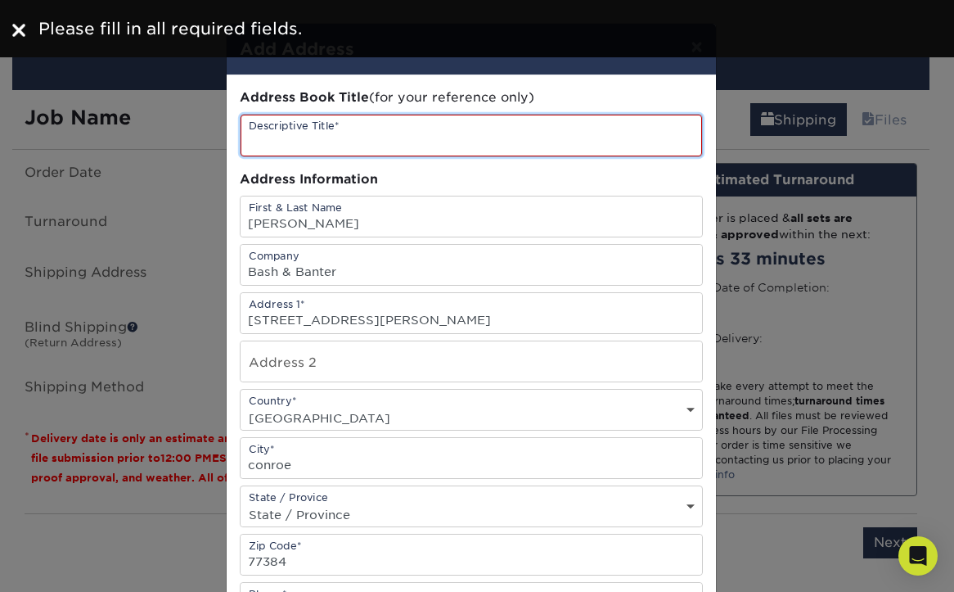
click at [303, 139] on input "text" at bounding box center [471, 136] width 461 height 42
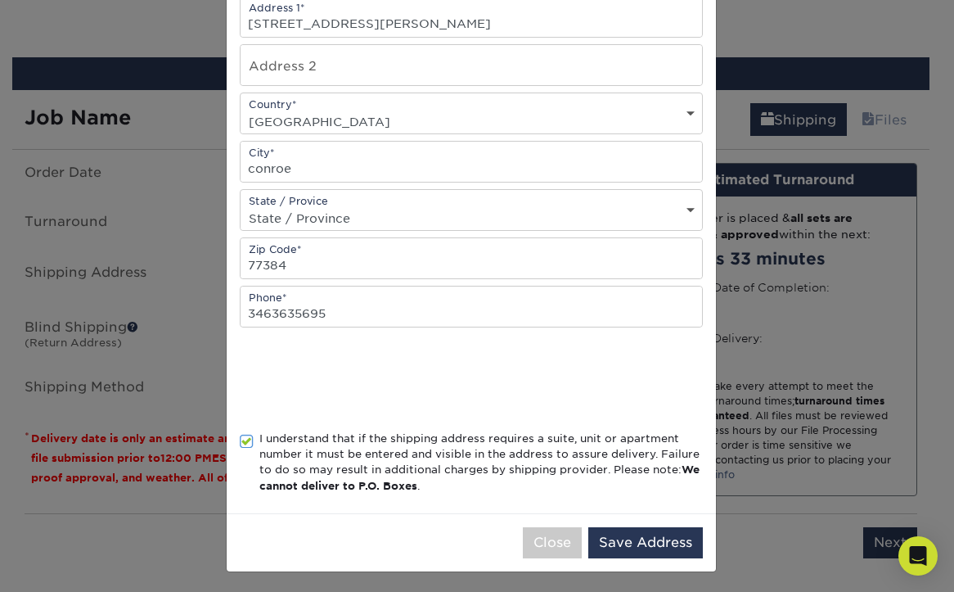
scroll to position [299, 0]
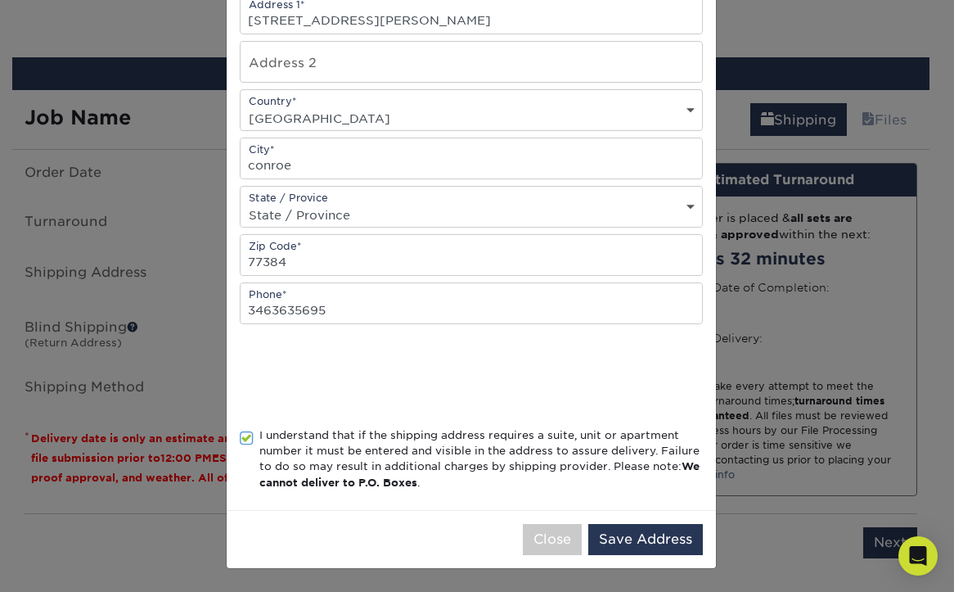
type input "my house"
click at [623, 523] on div "Close Save Address" at bounding box center [471, 539] width 489 height 58
click at [628, 538] on button "Save Address" at bounding box center [645, 539] width 115 height 31
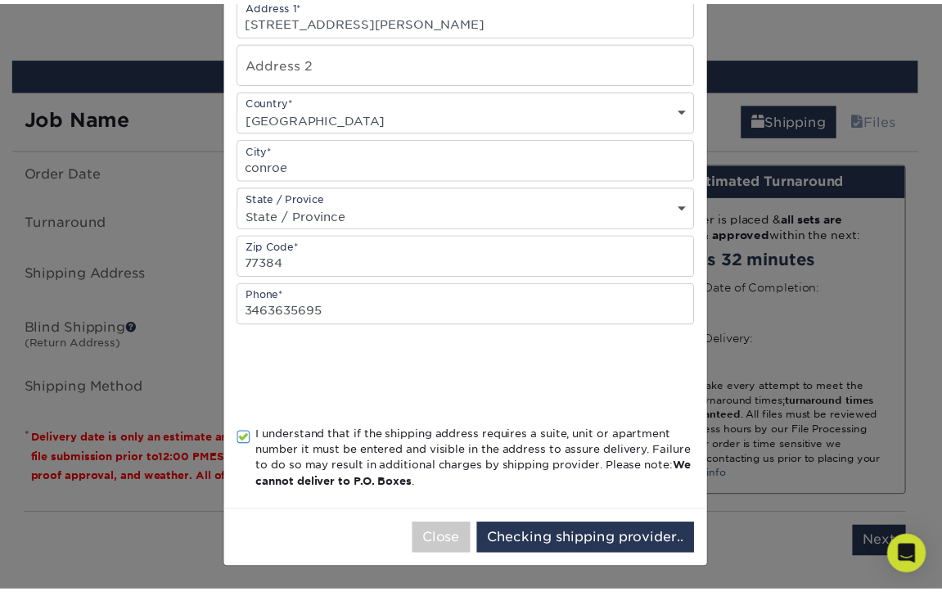
scroll to position [0, 0]
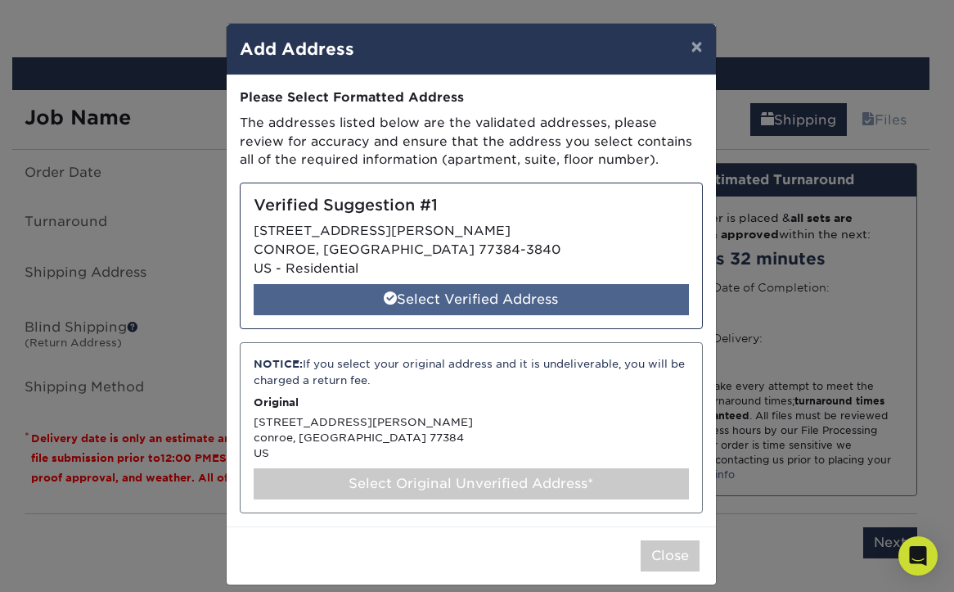
click at [439, 304] on div "Select Verified Address" at bounding box center [471, 299] width 435 height 31
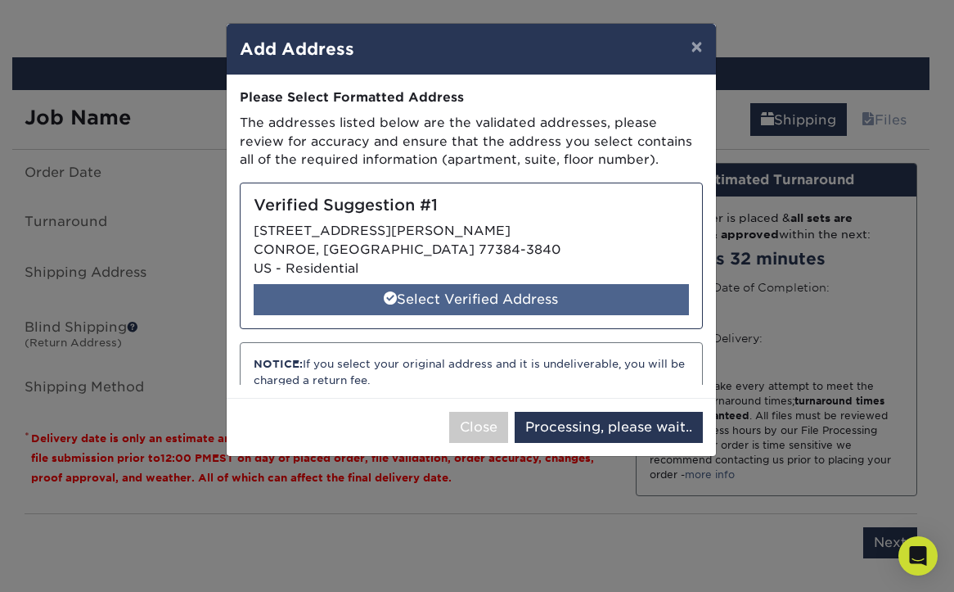
select select "286539"
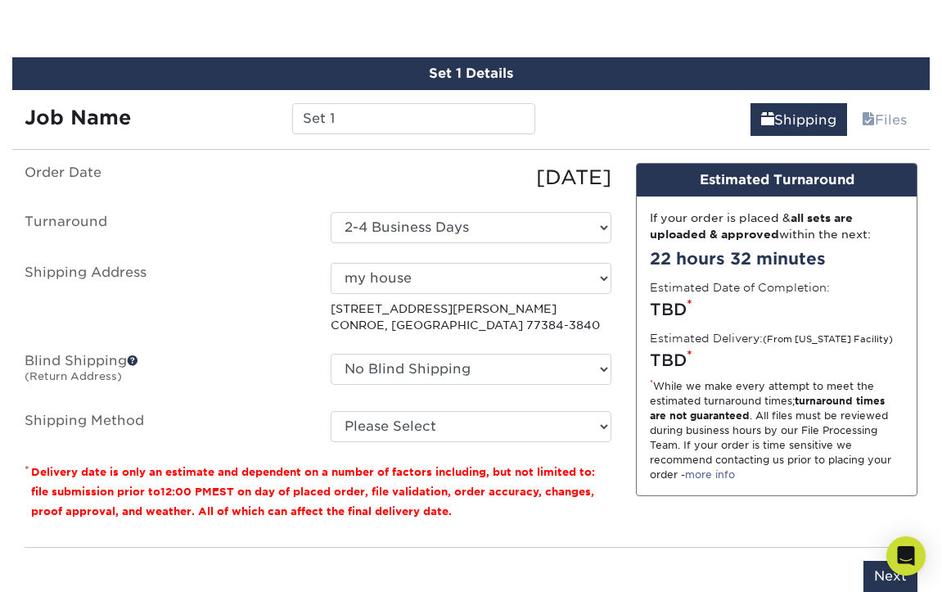
click at [135, 357] on span at bounding box center [132, 359] width 11 height 11
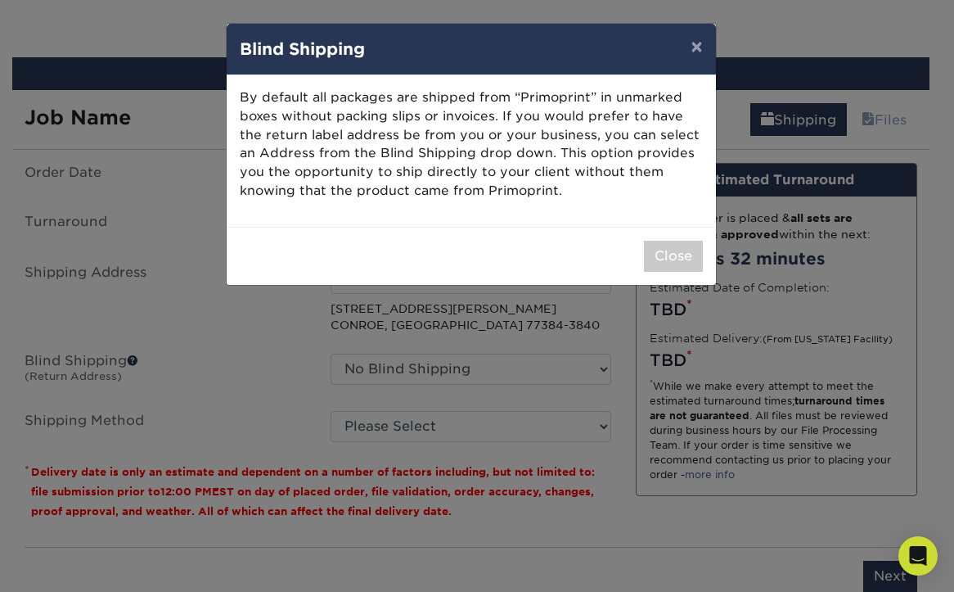
click at [133, 358] on div "× Blind Shipping By default all packages are shipped from “Primoprint” in unmar…" at bounding box center [477, 296] width 954 height 592
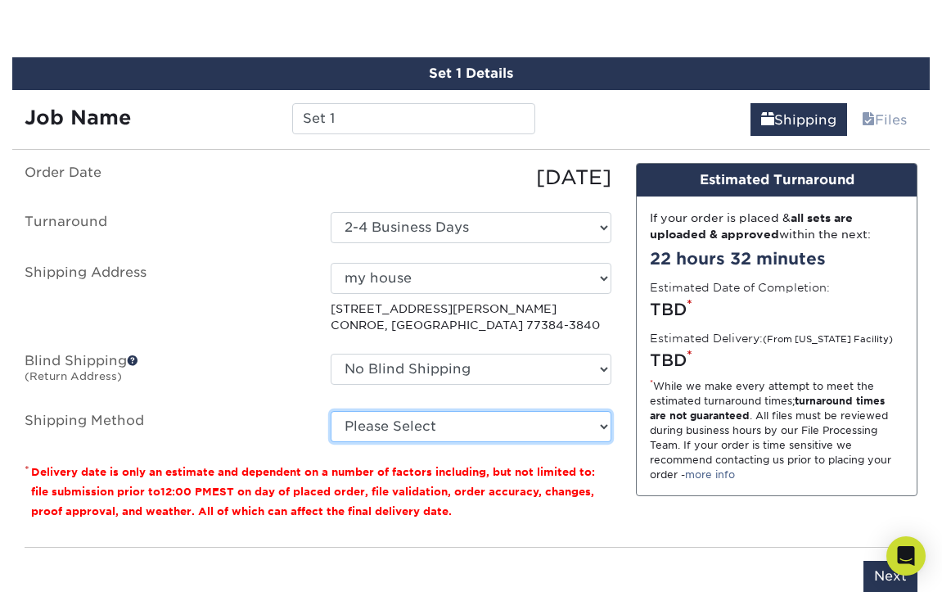
click at [369, 418] on select "Please Select 3 Day Shipping Service (+$17.80) Ground Shipping (+$18.04) 2 Day …" at bounding box center [471, 426] width 281 height 31
select select "12"
click at [331, 411] on select "Please Select 3 Day Shipping Service (+$17.80) Ground Shipping (+$18.04) 2 Day …" at bounding box center [471, 426] width 281 height 31
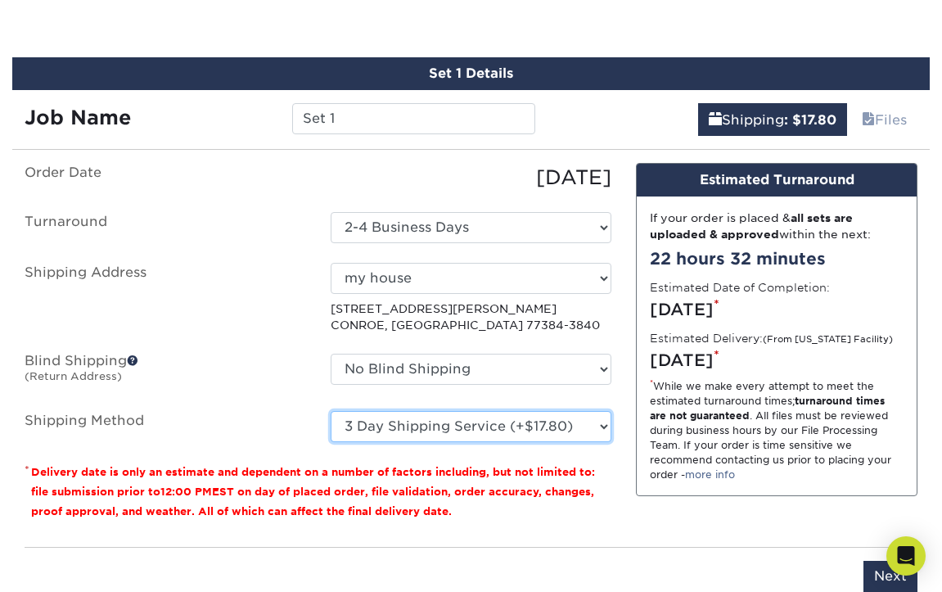
click at [457, 431] on select "Please Select 3 Day Shipping Service (+$17.80) Ground Shipping (+$18.04) 2 Day …" at bounding box center [471, 426] width 281 height 31
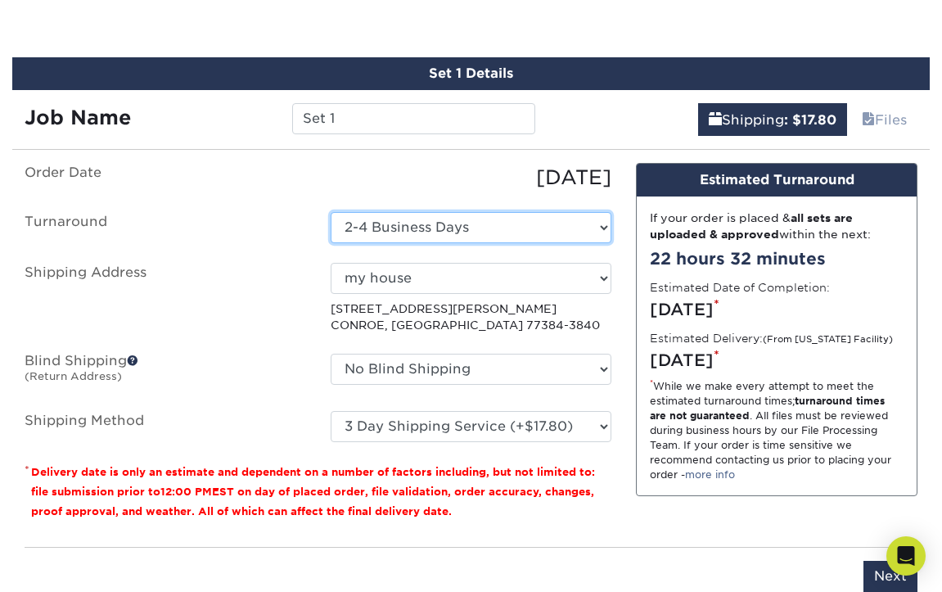
click at [425, 231] on select "Select One 2-4 Business Days 2 Day Next Business Day" at bounding box center [471, 227] width 281 height 31
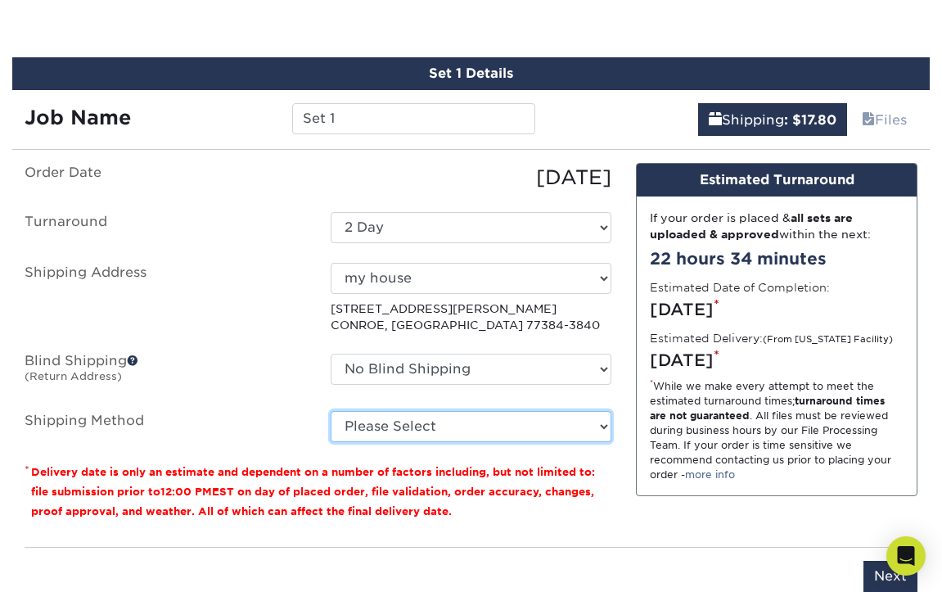
click at [407, 429] on select "Please Select 3 Day Shipping Service (+$17.80) Ground Shipping (+$18.04) 2 Day …" at bounding box center [471, 426] width 281 height 31
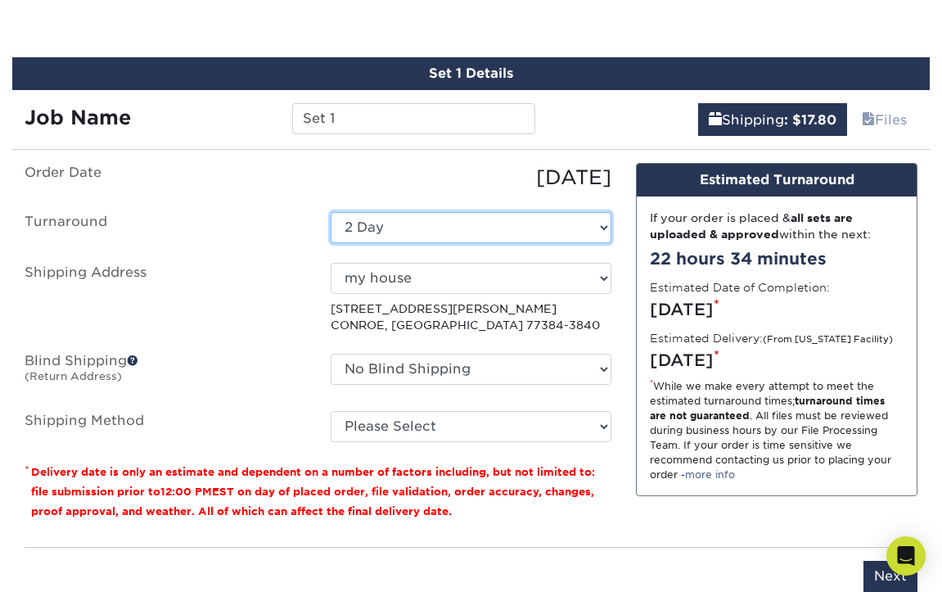
click at [466, 222] on select "Select One 2-4 Business Days 2 Day Next Business Day" at bounding box center [471, 227] width 281 height 31
select select "d412dd08-8f34-4953-8d31-a48f15dd6578"
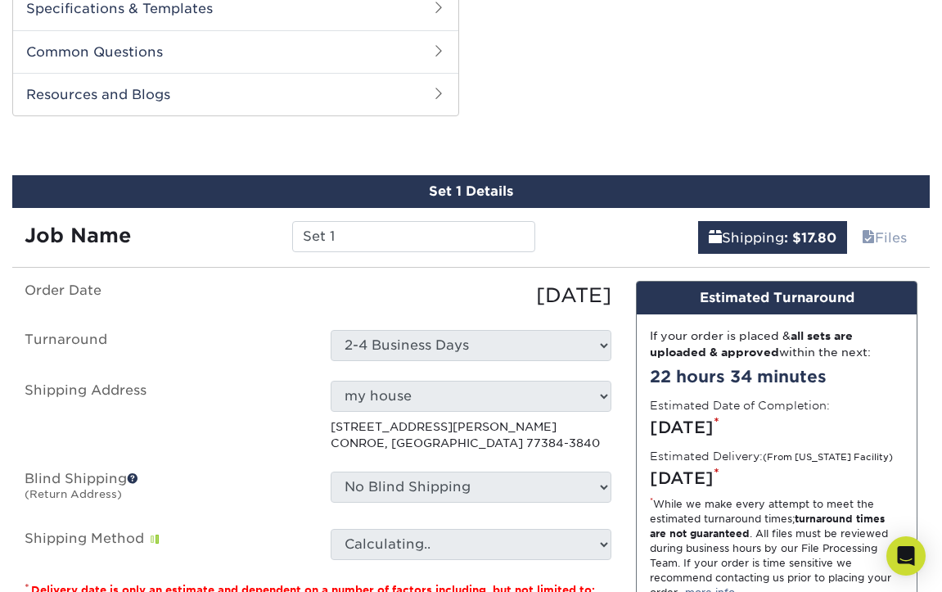
scroll to position [833, 0]
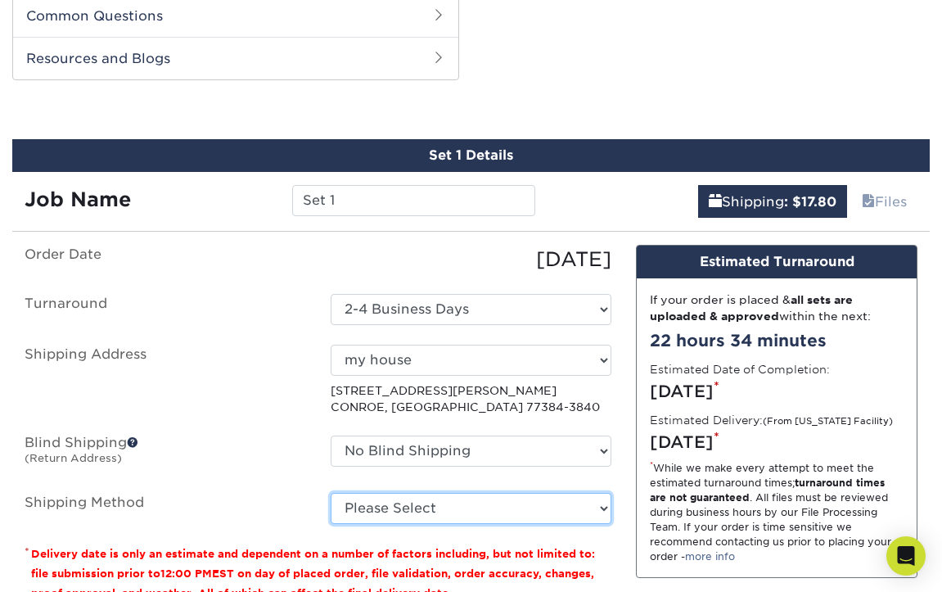
click at [481, 516] on select "Please Select 3 Day Shipping Service (+$17.80) Ground Shipping (+$18.04) 2 Day …" at bounding box center [471, 508] width 281 height 31
select select "13"
click at [331, 493] on select "Please Select 3 Day Shipping Service (+$17.80) Ground Shipping (+$18.04) 2 Day …" at bounding box center [471, 508] width 281 height 31
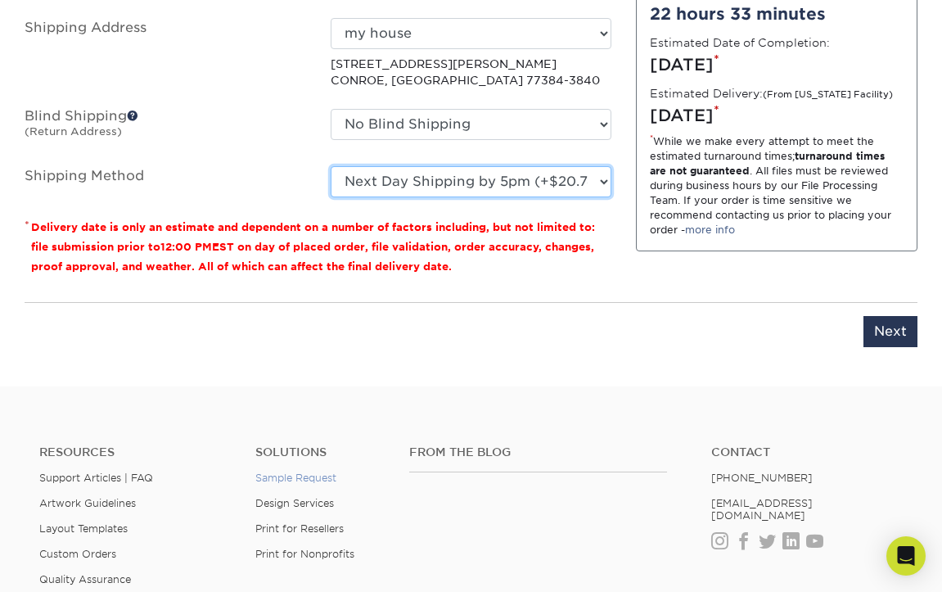
scroll to position [1160, 0]
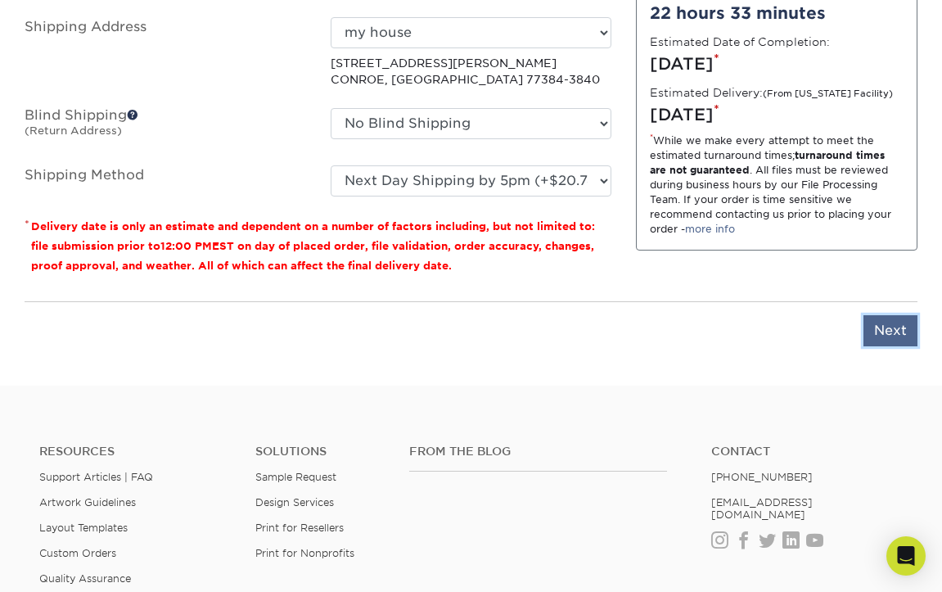
click at [867, 327] on input "Next" at bounding box center [890, 330] width 54 height 31
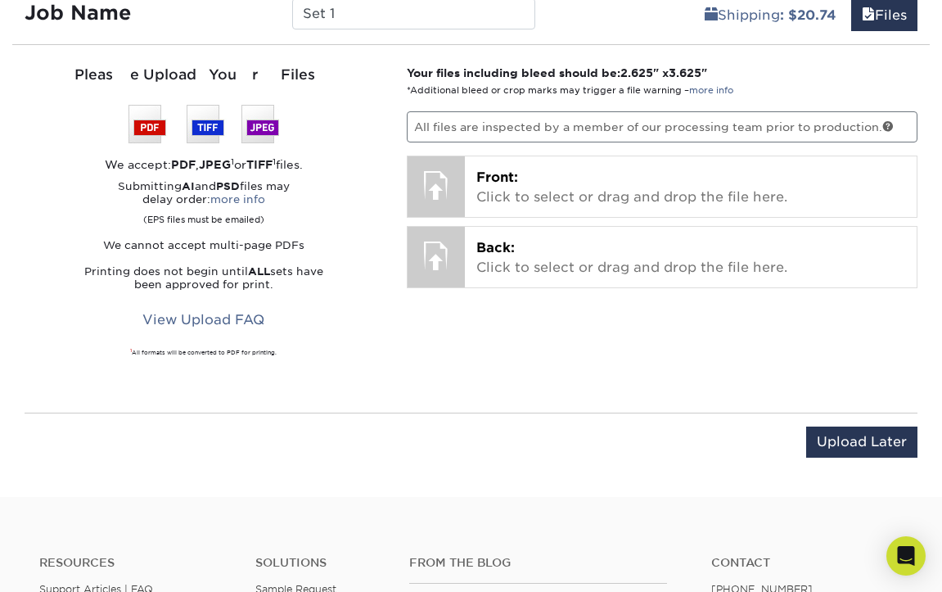
scroll to position [996, 0]
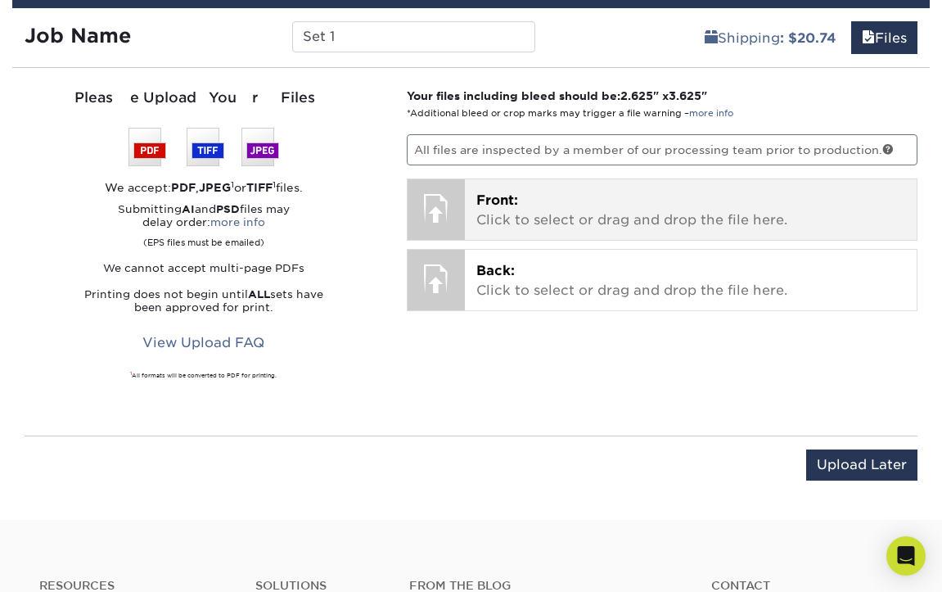
click at [498, 212] on p "Front: Click to select or drag and drop the file here." at bounding box center [690, 210] width 429 height 39
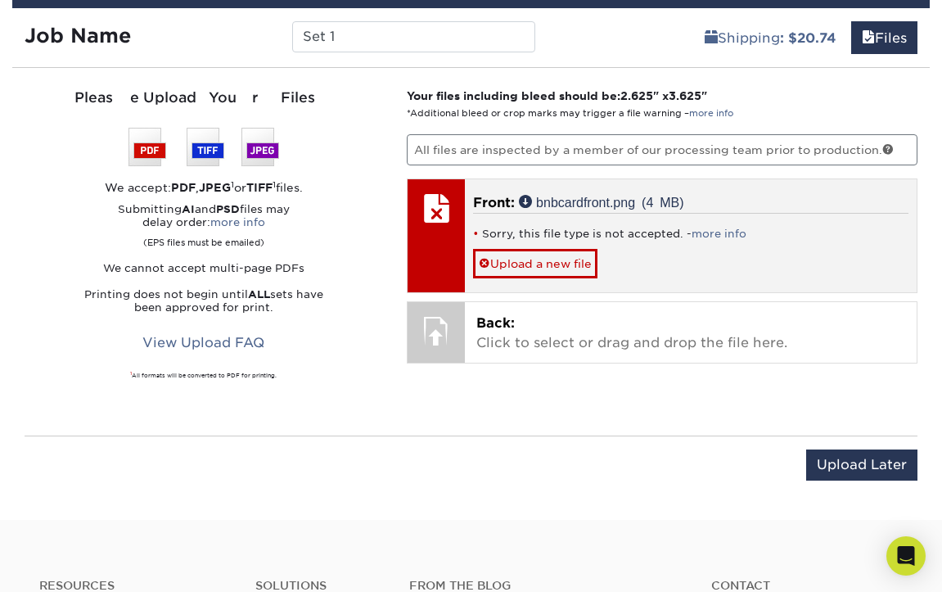
click at [636, 256] on div "Sorry, this file type is not accepted. - more info Upload a new file" at bounding box center [690, 245] width 435 height 65
click at [706, 232] on link "more info" at bounding box center [718, 233] width 55 height 12
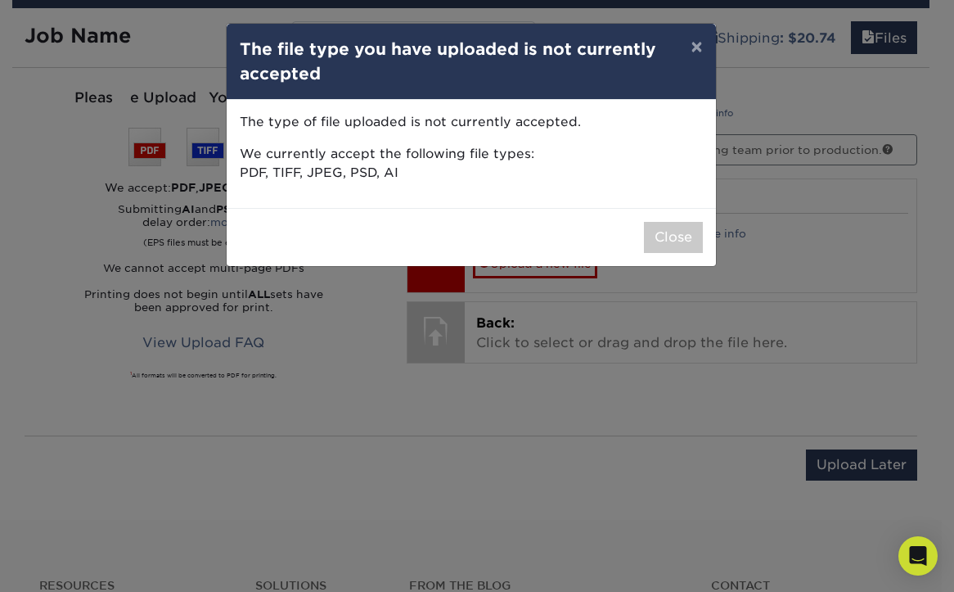
click at [311, 448] on div "× The file type you have uploaded is not currently accepted The type of file up…" at bounding box center [477, 296] width 954 height 592
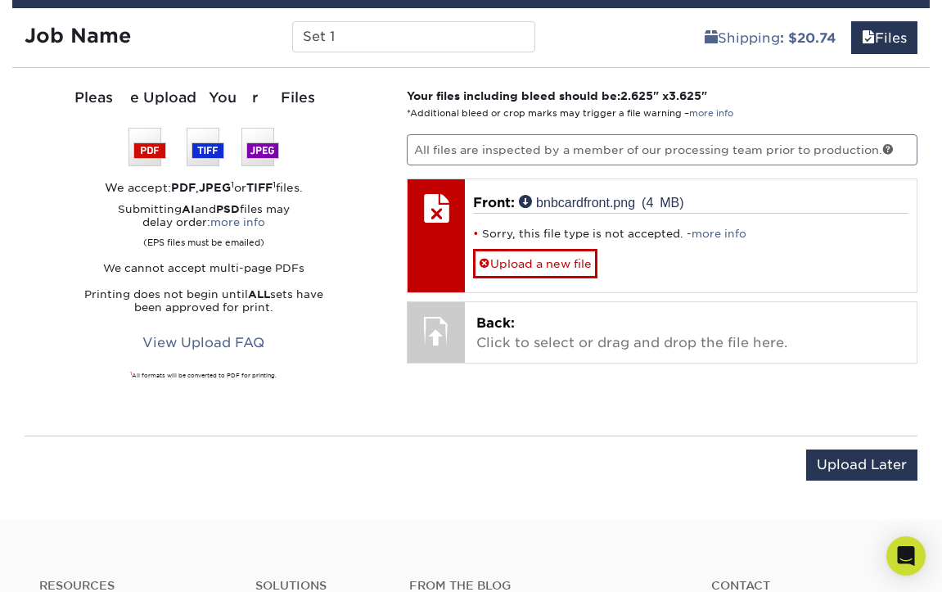
click at [776, 100] on p "Your files including bleed should be: 2.625 " x 3.625 " *Additional bleed or cr…" at bounding box center [662, 105] width 511 height 34
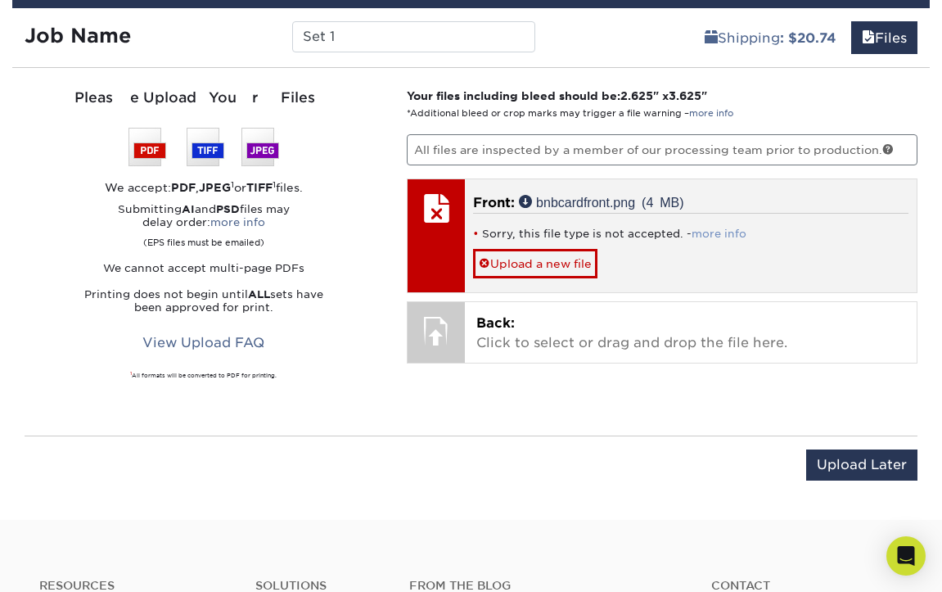
click at [728, 228] on link "more info" at bounding box center [718, 233] width 55 height 12
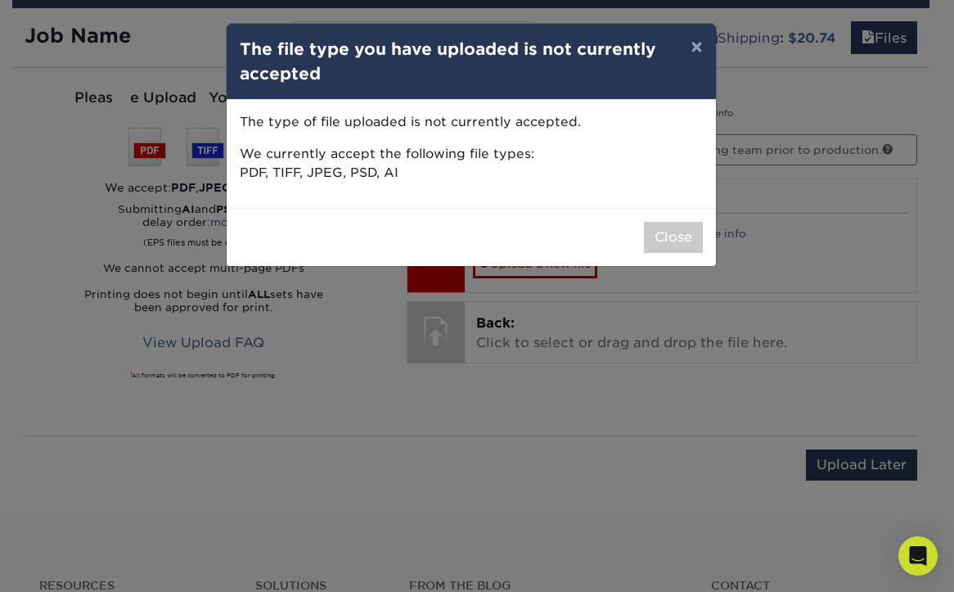
click at [637, 130] on p "The type of file uploaded is not currently accepted." at bounding box center [471, 122] width 463 height 19
click at [182, 151] on div "× The file type you have uploaded is not currently accepted The type of file up…" at bounding box center [477, 296] width 954 height 592
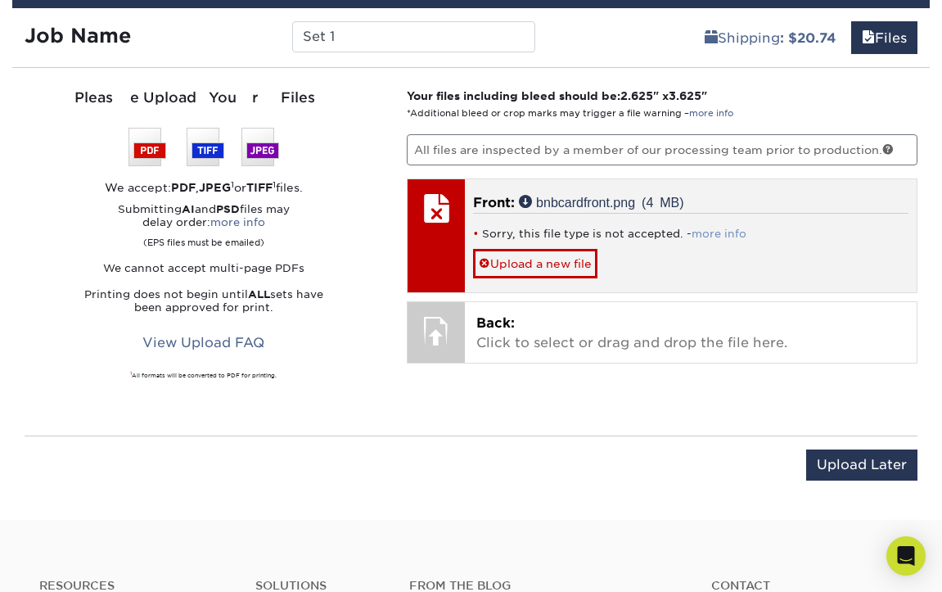
click at [721, 237] on link "more info" at bounding box center [718, 233] width 55 height 12
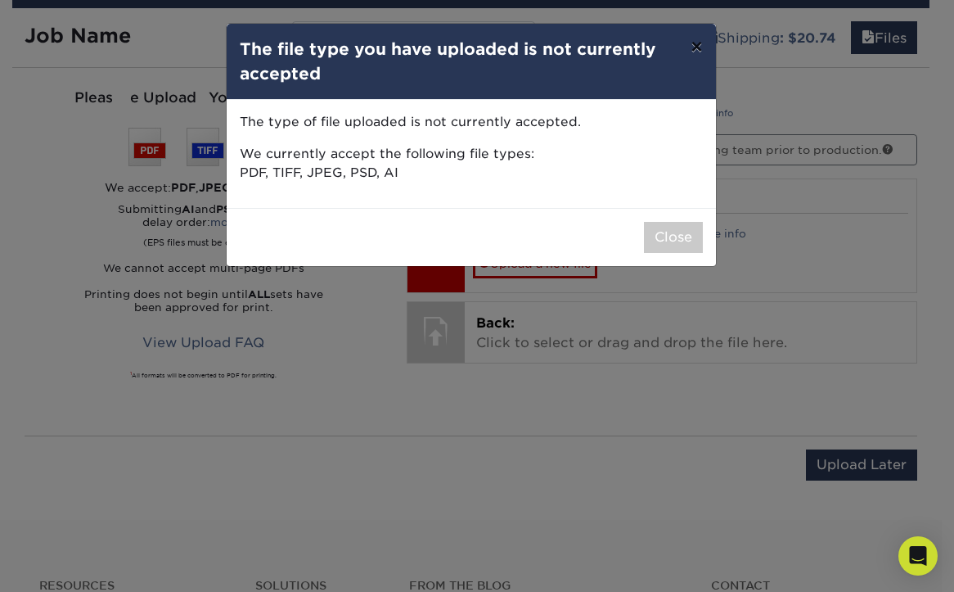
click at [701, 44] on button "×" at bounding box center [696, 47] width 38 height 46
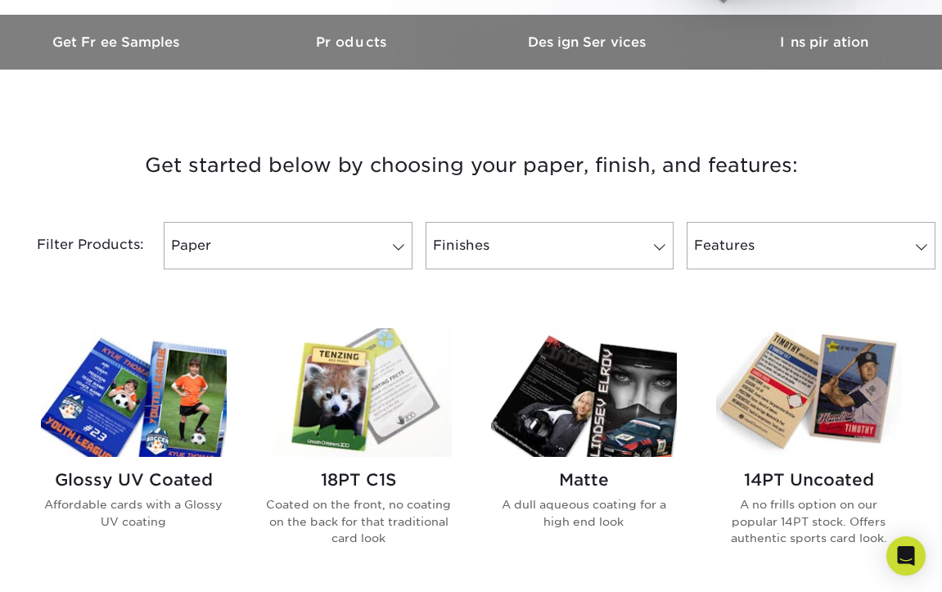
scroll to position [573, 0]
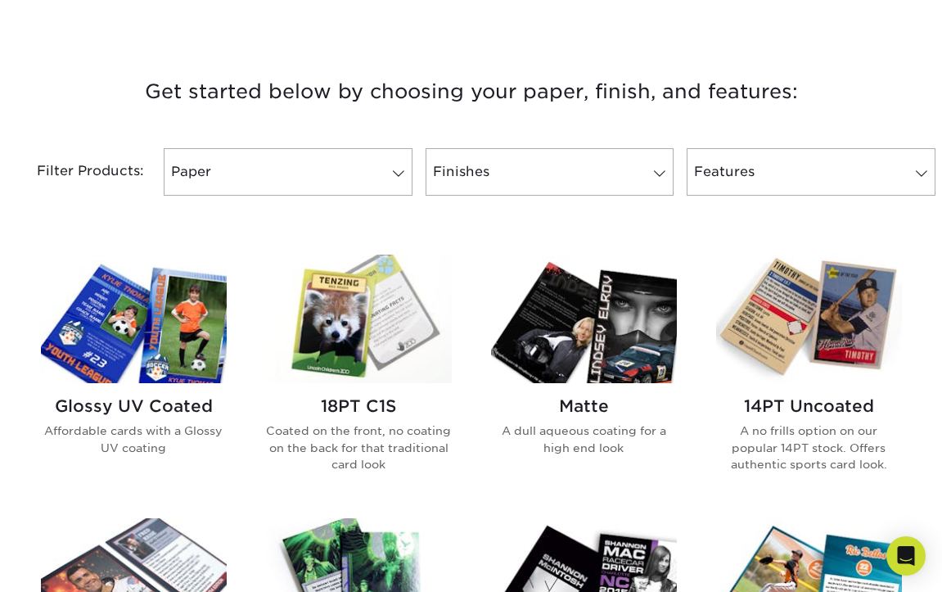
click at [100, 285] on img at bounding box center [134, 318] width 186 height 128
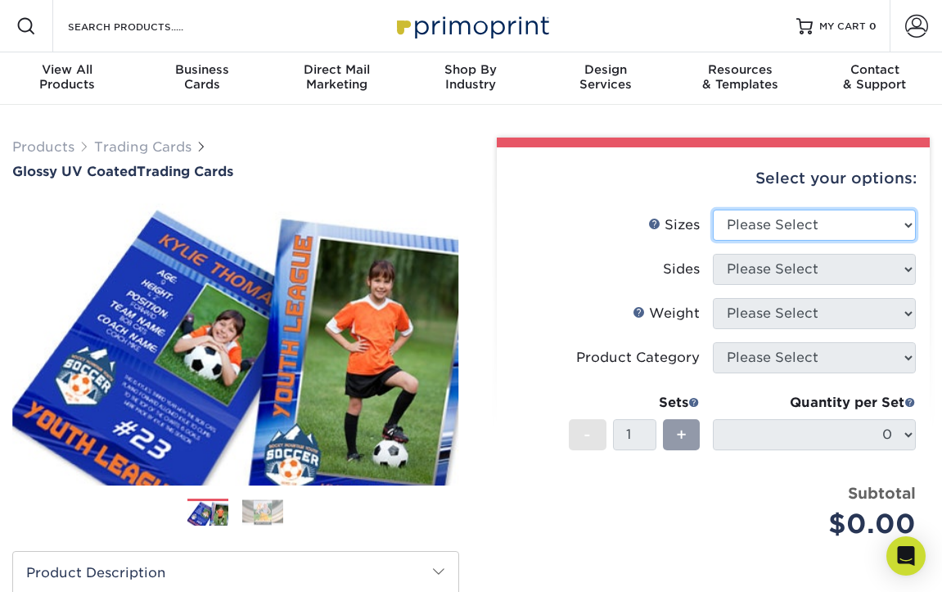
click at [817, 217] on select "Please Select 2.5" x 3.5"" at bounding box center [814, 224] width 203 height 31
select select "2.50x3.50"
click at [713, 209] on select "Please Select 2.5" x 3.5"" at bounding box center [814, 224] width 203 height 31
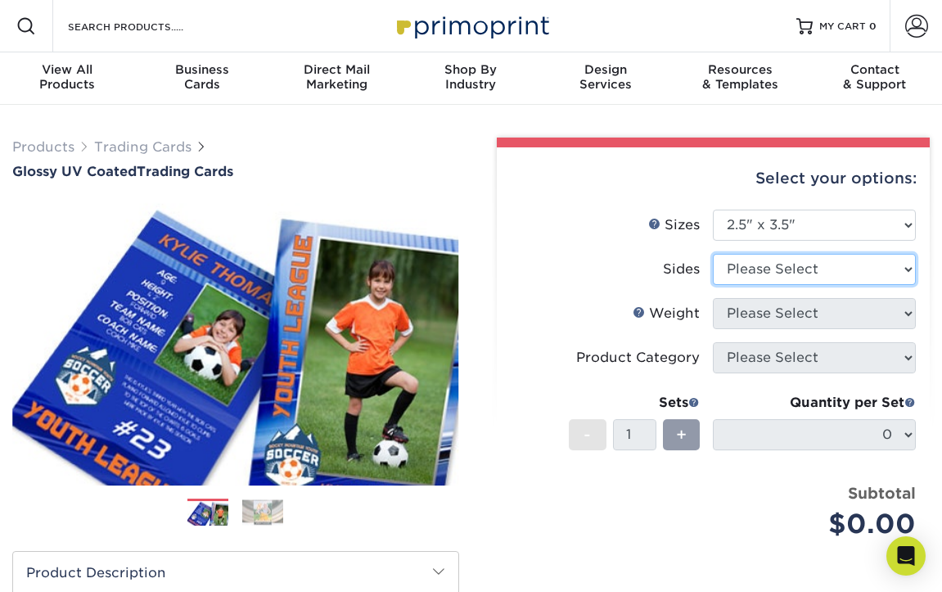
click at [807, 264] on select "Please Select Print Both Sides Print Front Only" at bounding box center [814, 269] width 203 height 31
select select "13abbda7-1d64-4f25-8bb2-c179b224825d"
click at [713, 254] on select "Please Select Print Both Sides Print Front Only" at bounding box center [814, 269] width 203 height 31
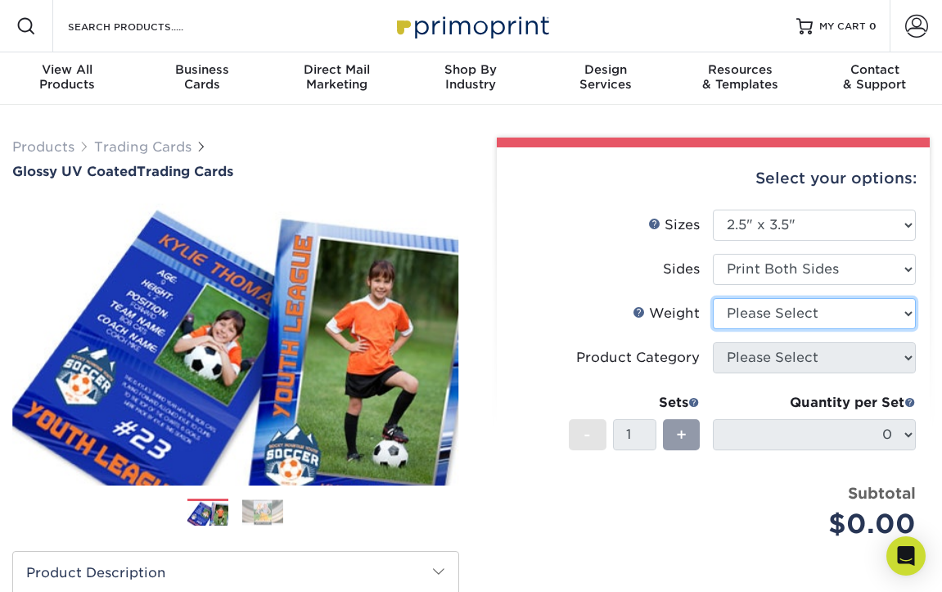
click at [819, 306] on select "Please Select 16PT 14PT 18PT C1S" at bounding box center [814, 313] width 203 height 31
select select "16PT"
click at [713, 298] on select "Please Select 16PT 14PT 18PT C1S" at bounding box center [814, 313] width 203 height 31
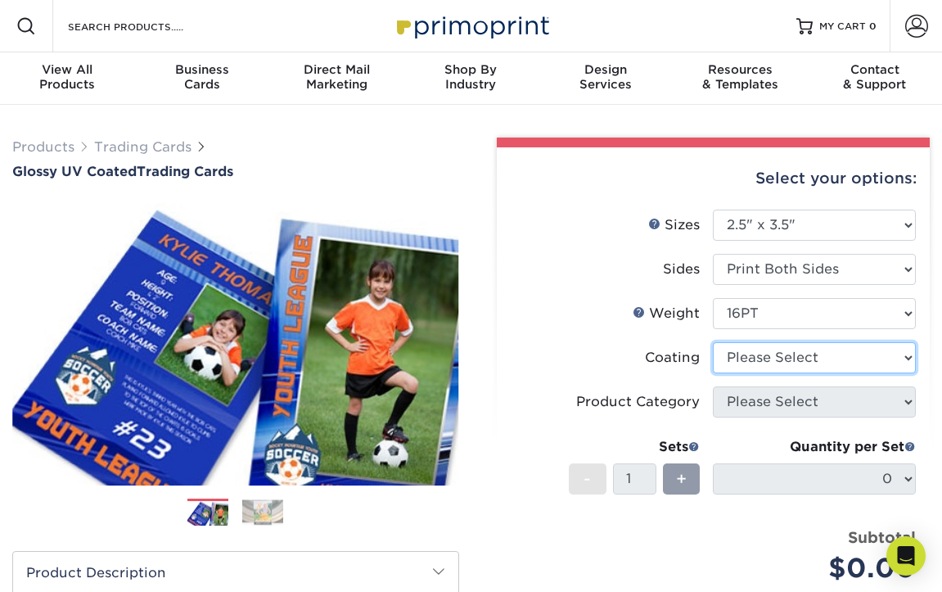
click at [792, 358] on select at bounding box center [814, 357] width 203 height 31
select select "1e8116af-acfc-44b1-83dc-8181aa338834"
click at [713, 342] on select at bounding box center [814, 357] width 203 height 31
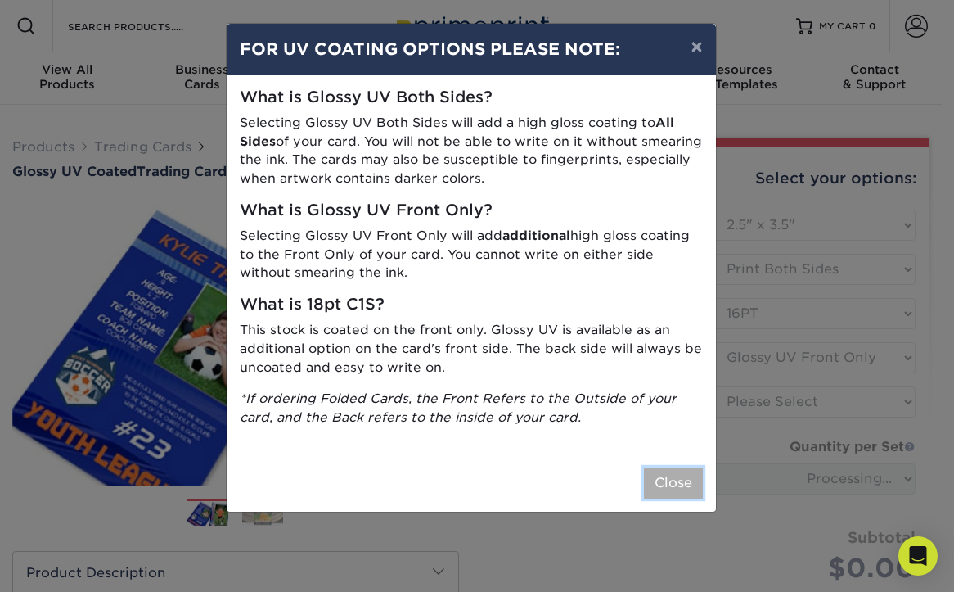
click at [681, 484] on button "Close" at bounding box center [673, 482] width 59 height 31
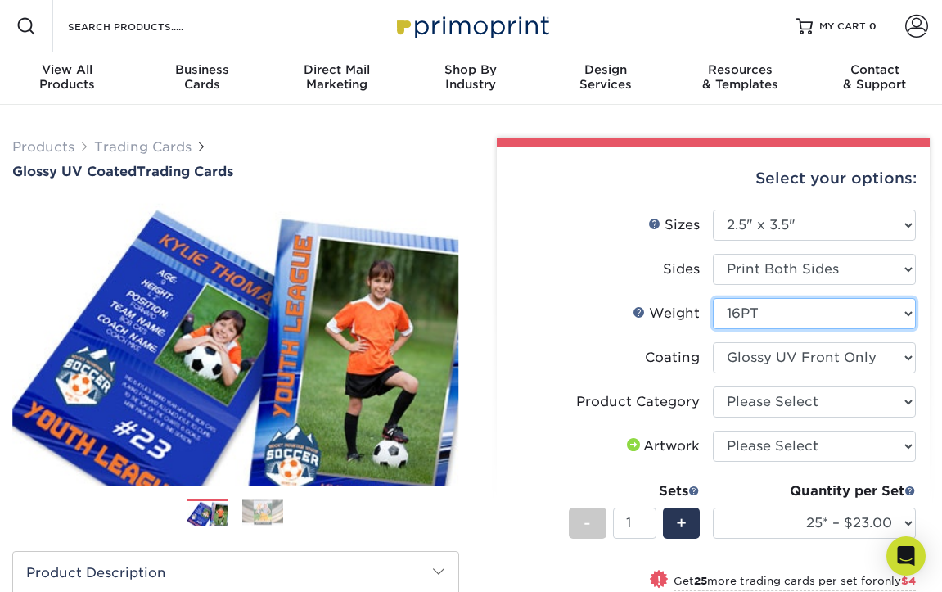
click at [775, 308] on select "Please Select 16PT 14PT 18PT C1S" at bounding box center [814, 313] width 203 height 31
click at [611, 326] on label "Weight Help Weight" at bounding box center [612, 313] width 203 height 31
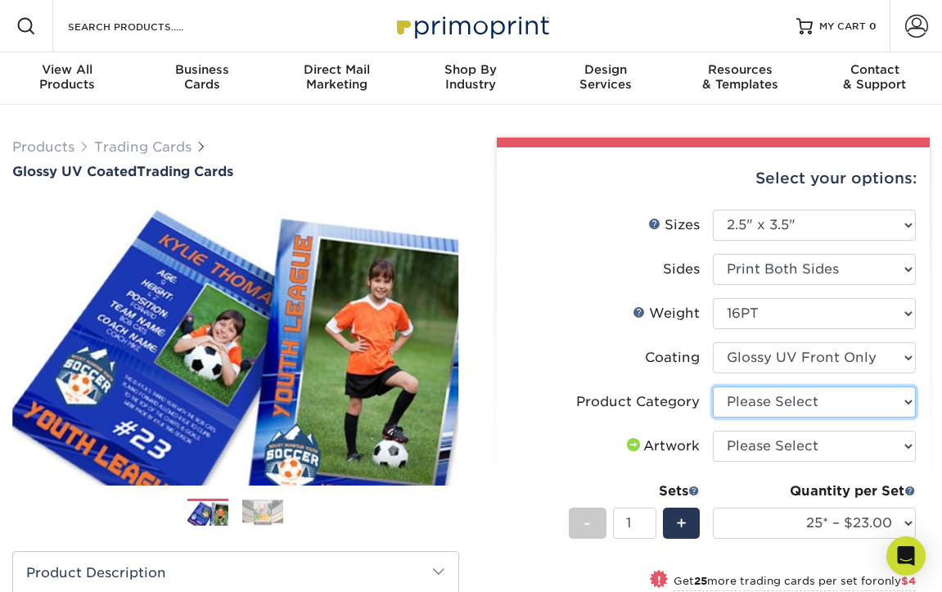
click at [800, 409] on select "Please Select Trading Cards" at bounding box center [814, 401] width 203 height 31
select select "c2f9bce9-36c2-409d-b101-c29d9d031e18"
click at [713, 386] on select "Please Select Trading Cards" at bounding box center [814, 401] width 203 height 31
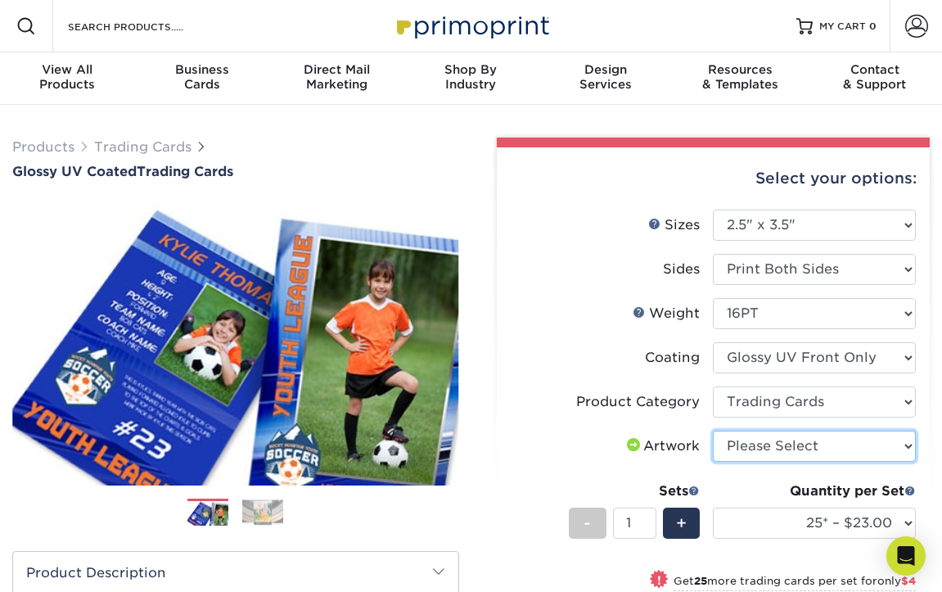
click at [814, 445] on select "Please Select I will upload files I need a design - $100" at bounding box center [814, 445] width 203 height 31
select select "upload"
click at [713, 430] on select "Please Select I will upload files I need a design - $100" at bounding box center [814, 445] width 203 height 31
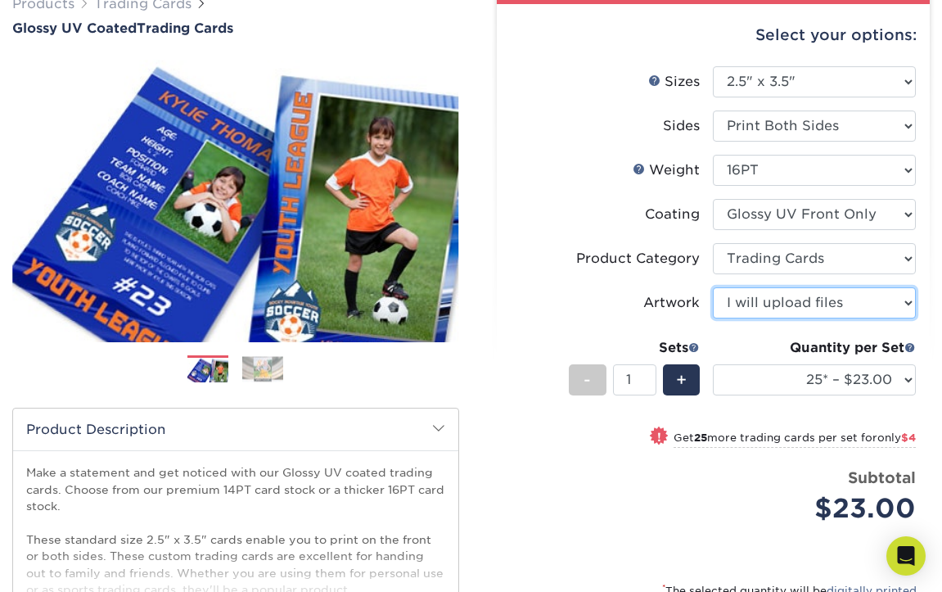
scroll to position [164, 0]
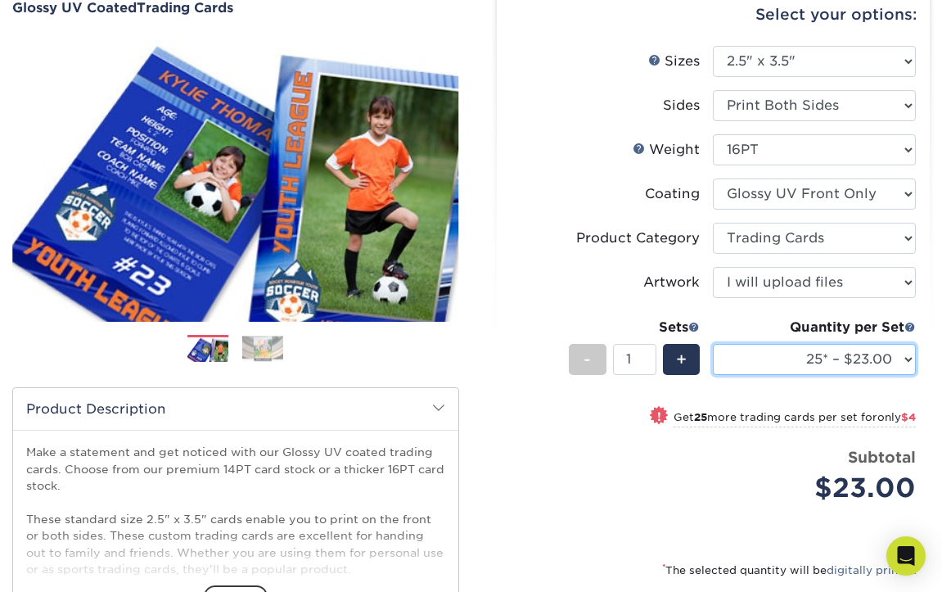
click at [812, 370] on select "25* – $23.00 50* – $27.00 75* – $33.00 100* – $37.00 250* – $47.00 500 – $58.00…" at bounding box center [814, 359] width 203 height 31
click at [713, 344] on select "25* – $23.00 50* – $27.00 75* – $33.00 100* – $37.00 250* – $47.00 500 – $58.00…" at bounding box center [814, 359] width 203 height 31
click at [858, 353] on select "25* – $23.00 50* – $27.00 75* – $33.00 100* – $37.00 250* – $47.00 500 – $58.00…" at bounding box center [814, 359] width 203 height 31
select select "100* – $37.00"
click at [713, 344] on select "25* – $23.00 50* – $27.00 75* – $33.00 100* – $37.00 250* – $47.00 500 – $58.00…" at bounding box center [814, 359] width 203 height 31
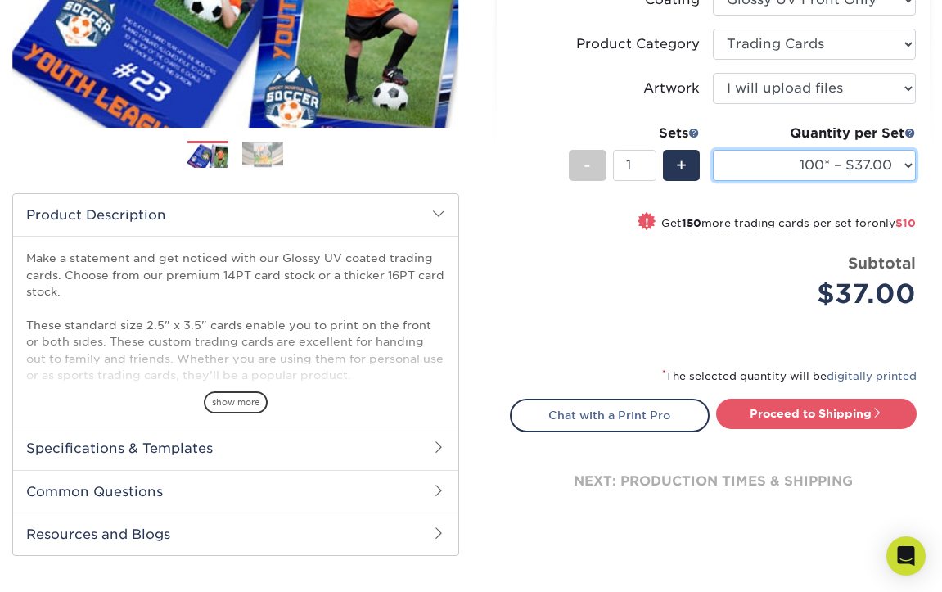
scroll to position [409, 0]
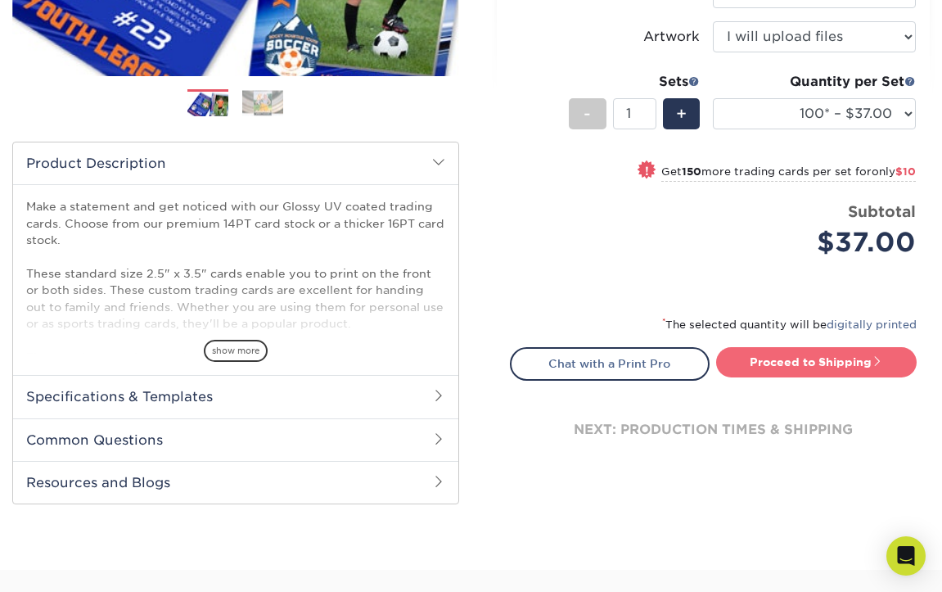
click at [746, 370] on link "Proceed to Shipping" at bounding box center [816, 361] width 200 height 29
type input "Set 1"
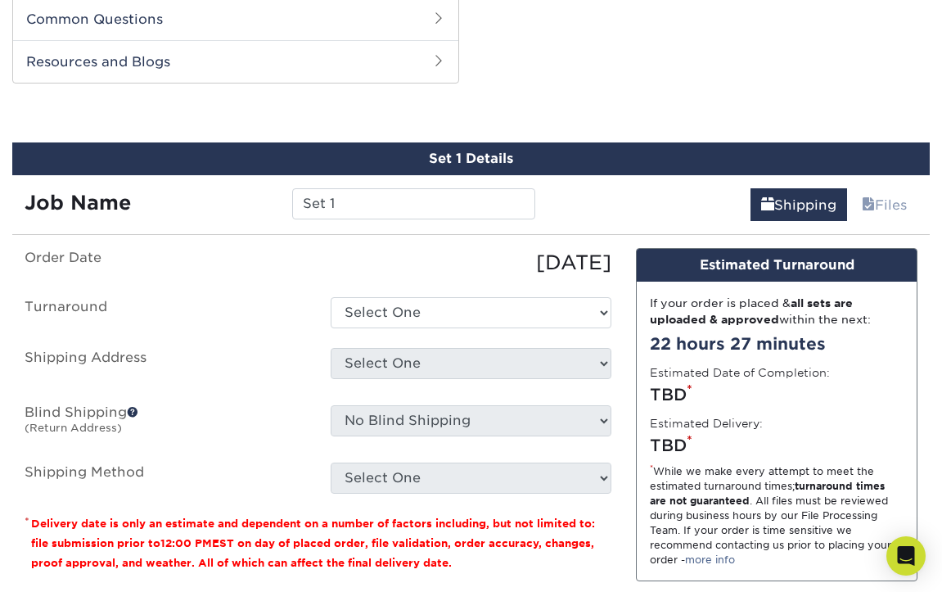
scroll to position [833, 0]
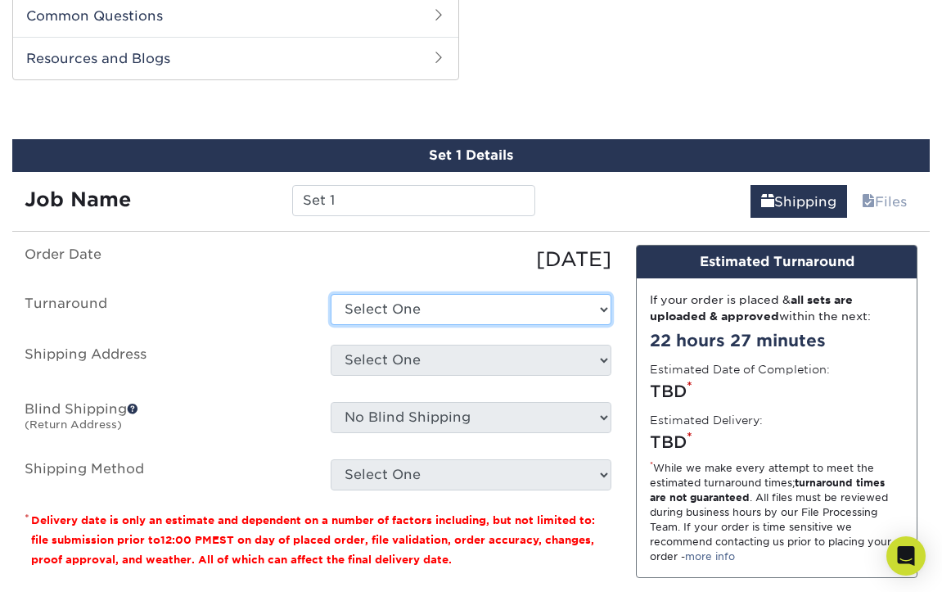
click at [376, 302] on select "Select One 2-4 Business Days 2 Day Next Business Day" at bounding box center [471, 309] width 281 height 31
select select "d412dd08-8f34-4953-8d31-a48f15dd6578"
click at [331, 294] on select "Select One 2-4 Business Days 2 Day Next Business Day" at bounding box center [471, 309] width 281 height 31
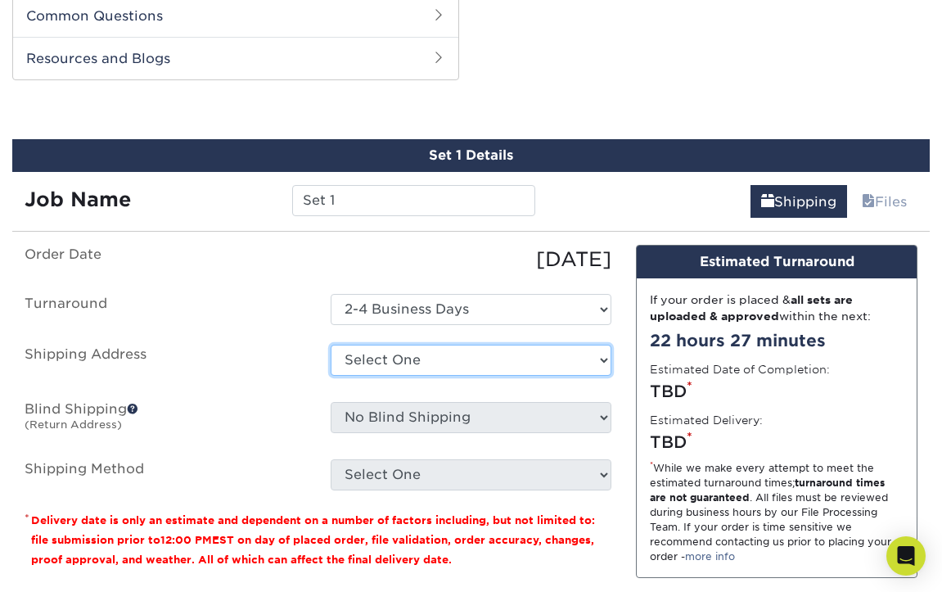
click at [448, 345] on select "Select One my house + Add New Address - Login" at bounding box center [471, 359] width 281 height 31
select select "286539"
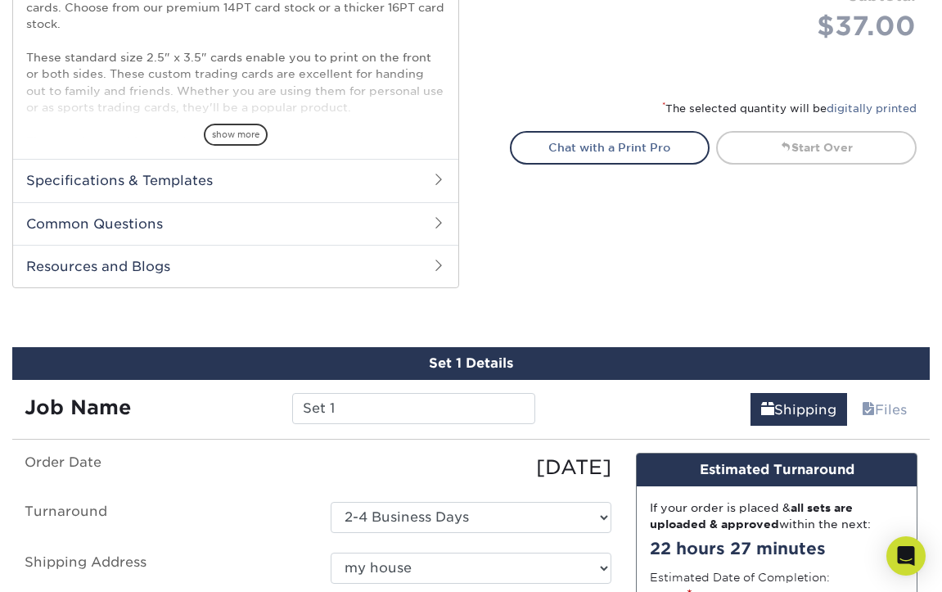
scroll to position [915, 0]
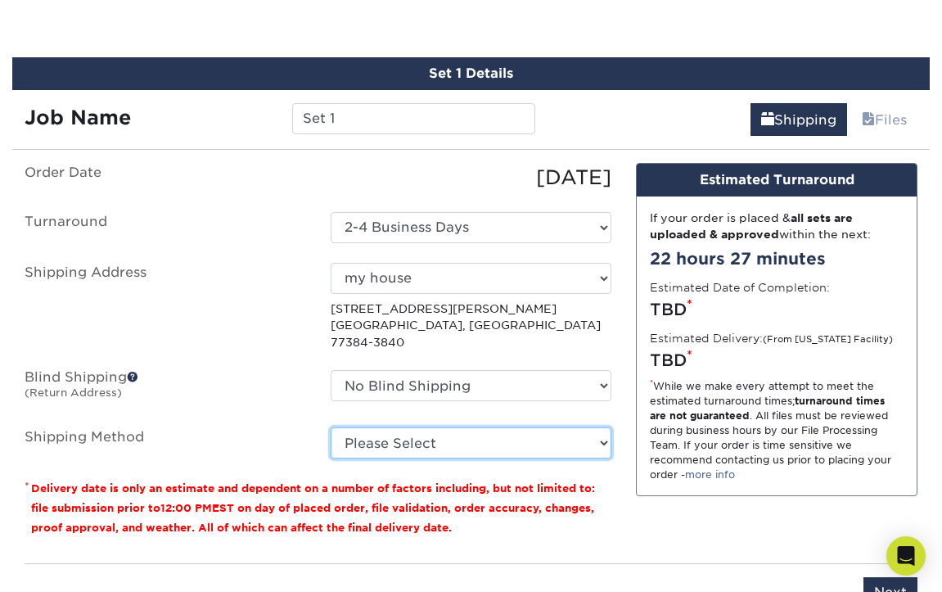
click at [512, 427] on select "Please Select 3 Day Shipping Service (+$17.80) Ground Shipping (+$18.04) 2 Day …" at bounding box center [471, 442] width 281 height 31
select select "02"
click at [331, 427] on select "Please Select 3 Day Shipping Service (+$17.80) Ground Shipping (+$18.04) 2 Day …" at bounding box center [471, 442] width 281 height 31
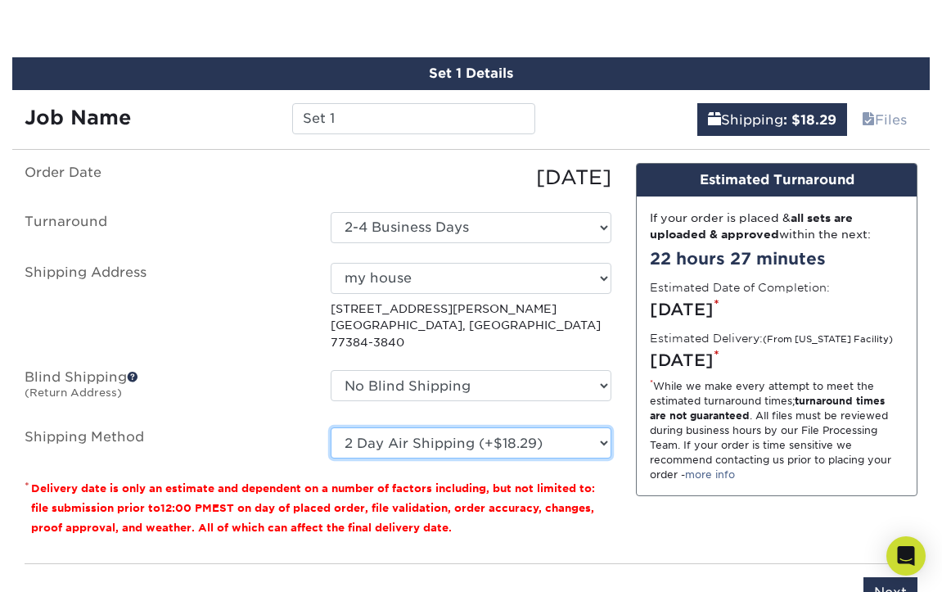
click at [525, 427] on select "Please Select 3 Day Shipping Service (+$17.80) Ground Shipping (+$18.04) 2 Day …" at bounding box center [471, 442] width 281 height 31
click at [549, 327] on p "[STREET_ADDRESS][PERSON_NAME][PERSON_NAME]" at bounding box center [471, 325] width 281 height 50
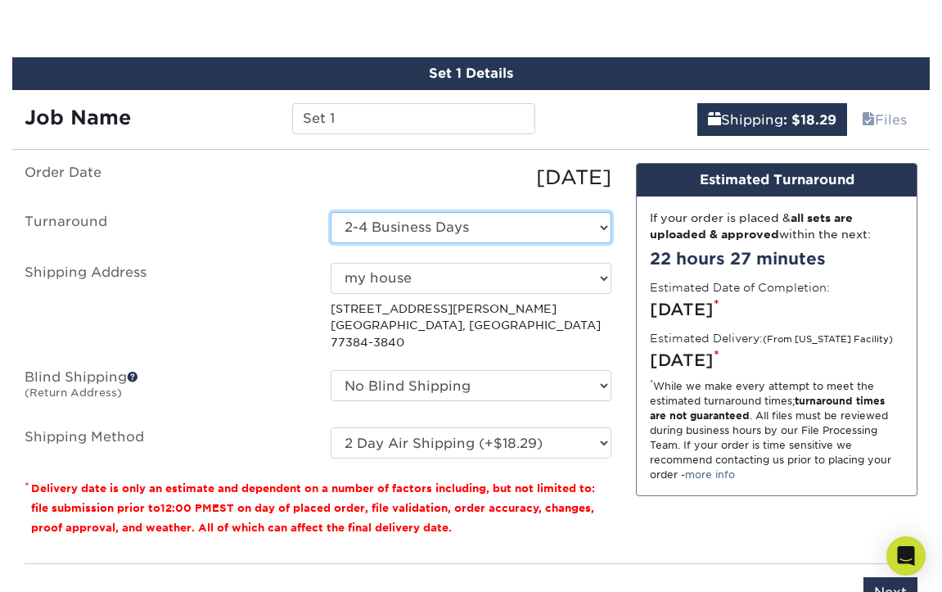
click at [519, 214] on select "Select One 2-4 Business Days 2 Day Next Business Day" at bounding box center [471, 227] width 281 height 31
select select "8e5d050a-efee-450a-8f27-efc71cf3ddc0"
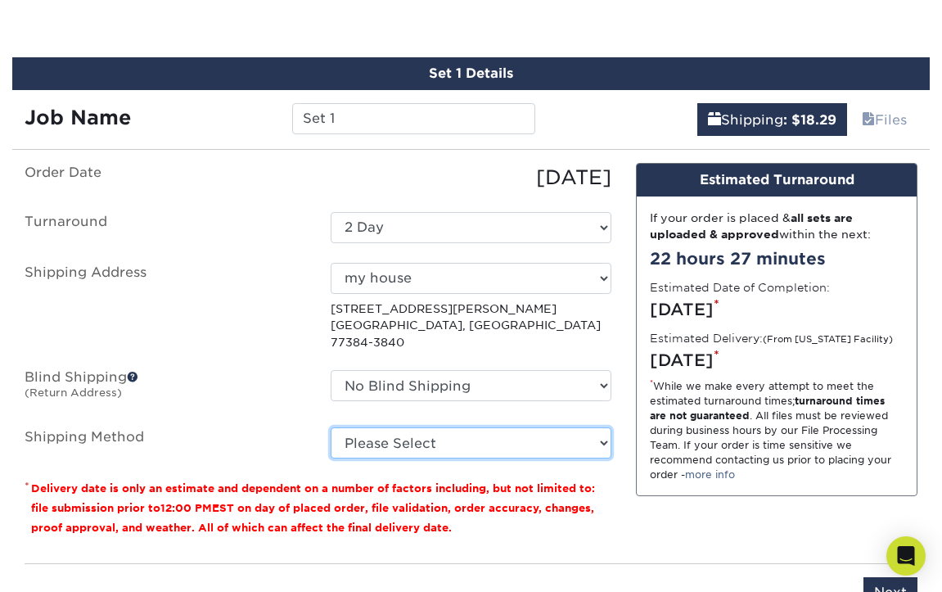
click at [441, 430] on select "Please Select 3 Day Shipping Service (+$17.80) Ground Shipping (+$18.04) 2 Day …" at bounding box center [471, 442] width 281 height 31
select select "02"
click at [331, 427] on select "Please Select 3 Day Shipping Service (+$17.80) Ground Shipping (+$18.04) 2 Day …" at bounding box center [471, 442] width 281 height 31
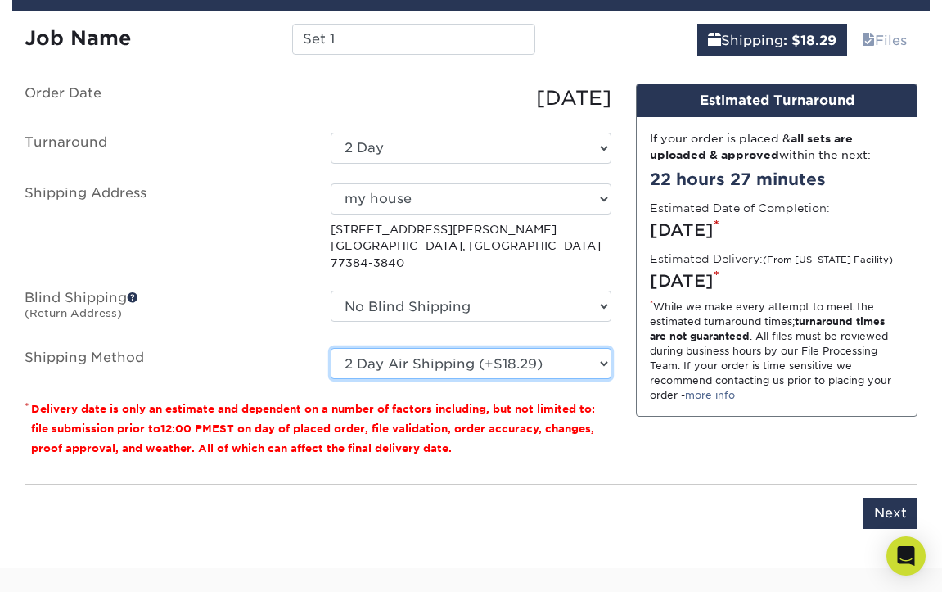
scroll to position [996, 0]
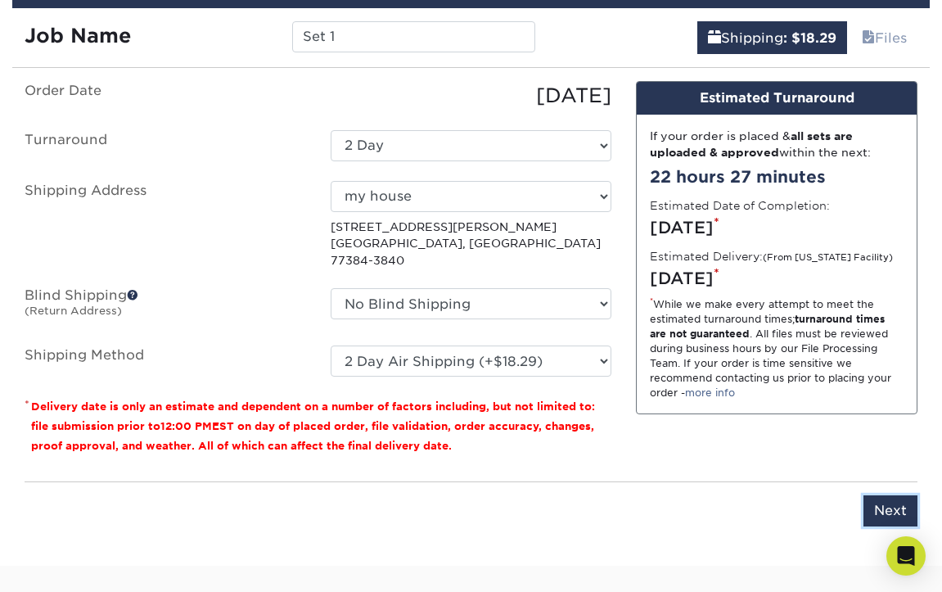
click at [902, 495] on input "Next" at bounding box center [890, 510] width 54 height 31
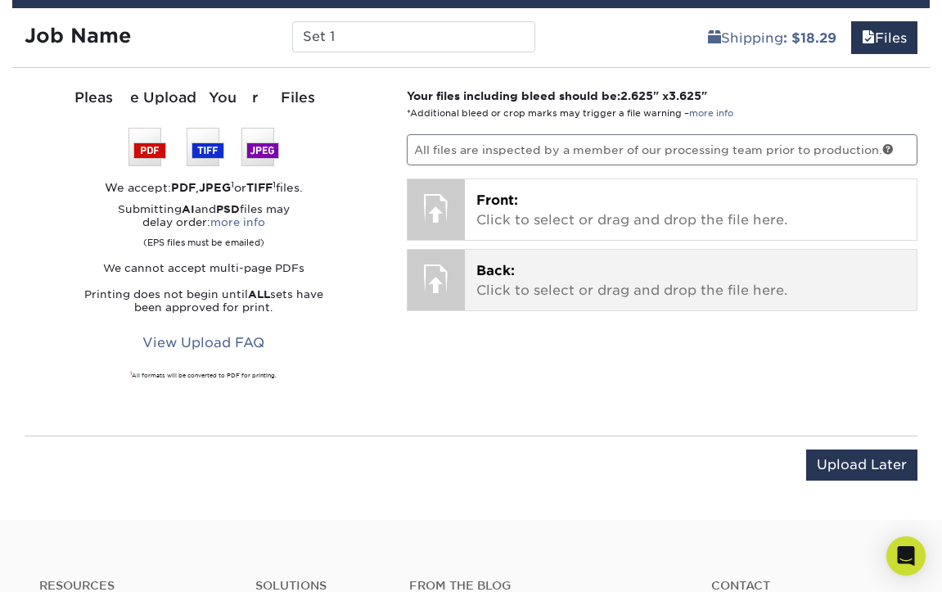
scroll to position [915, 0]
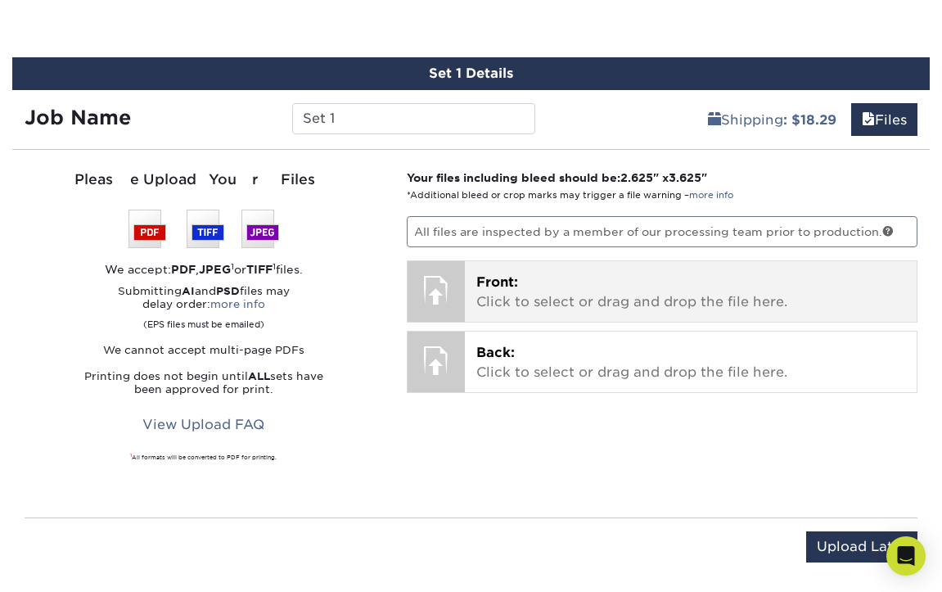
click at [532, 295] on p "Front: Click to select or drag and drop the file here." at bounding box center [690, 291] width 429 height 39
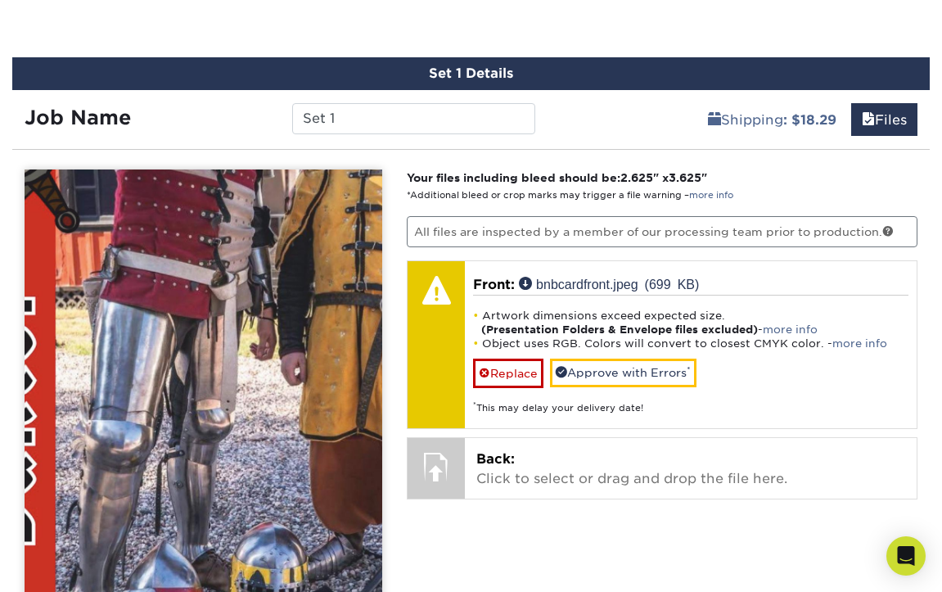
click at [174, 307] on img at bounding box center [204, 416] width 358 height 494
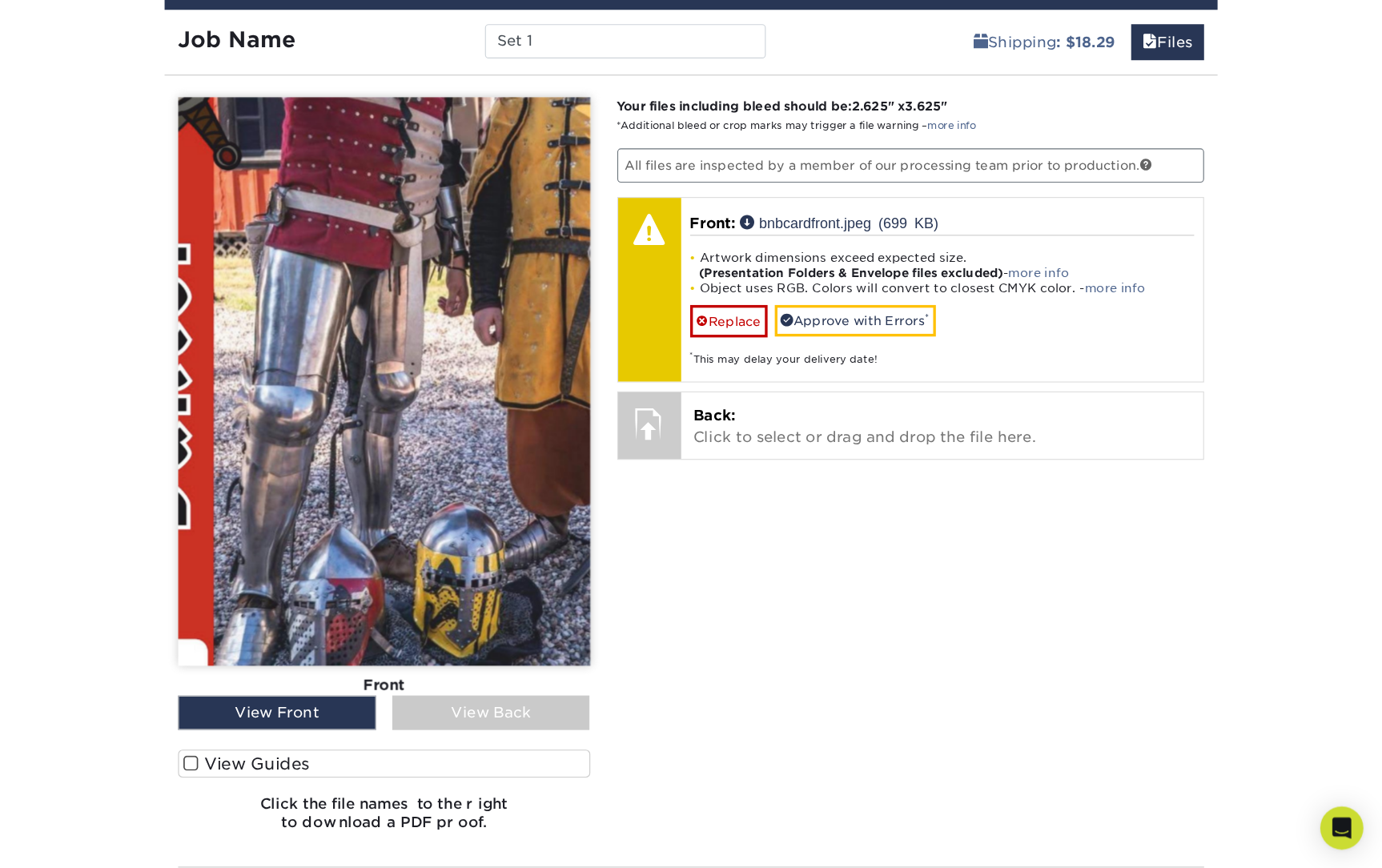
scroll to position [975, 0]
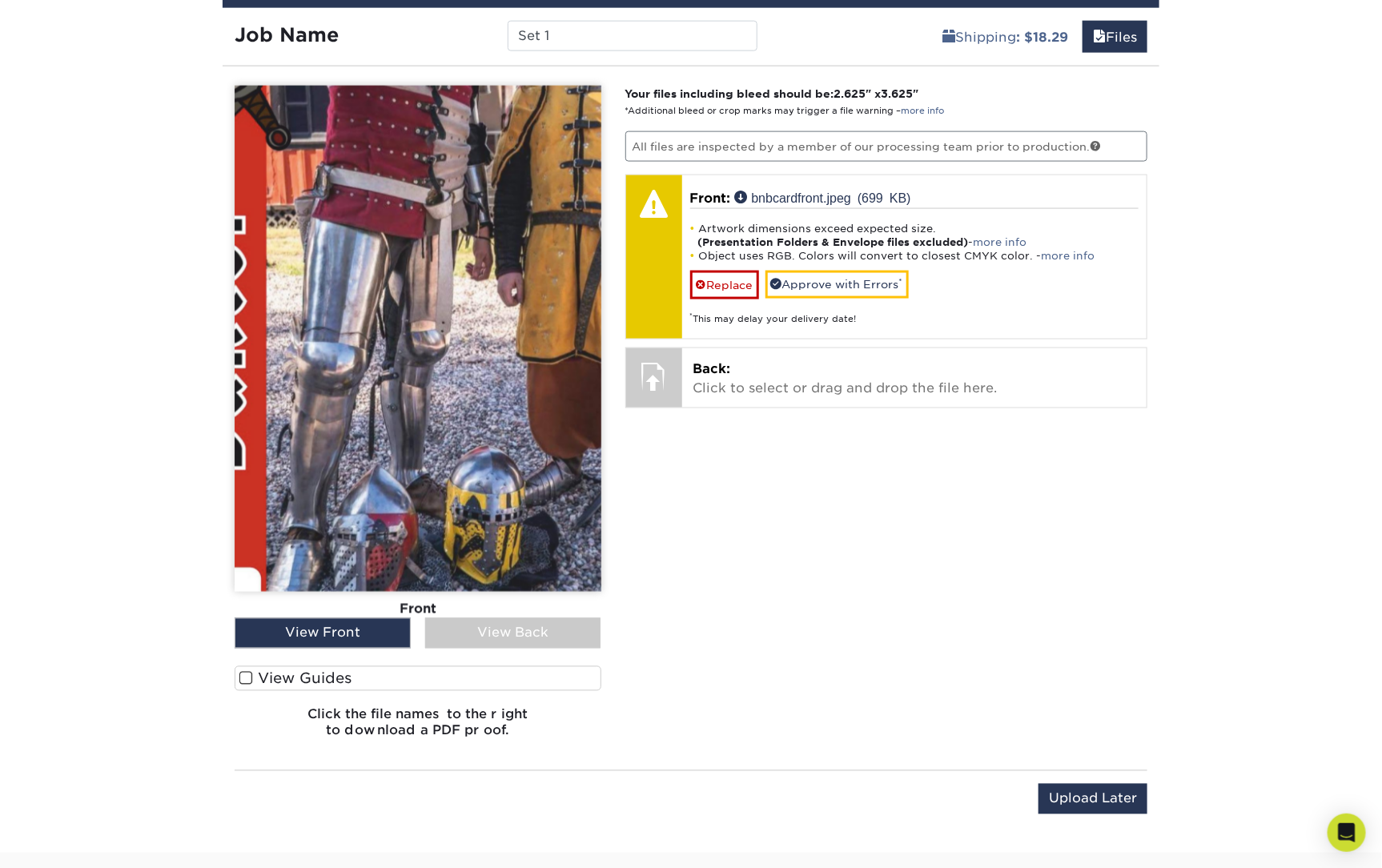
click at [245, 578] on span at bounding box center [247, 679] width 14 height 16
click at [0, 0] on input "View Guides" at bounding box center [0, 0] width 0 height 0
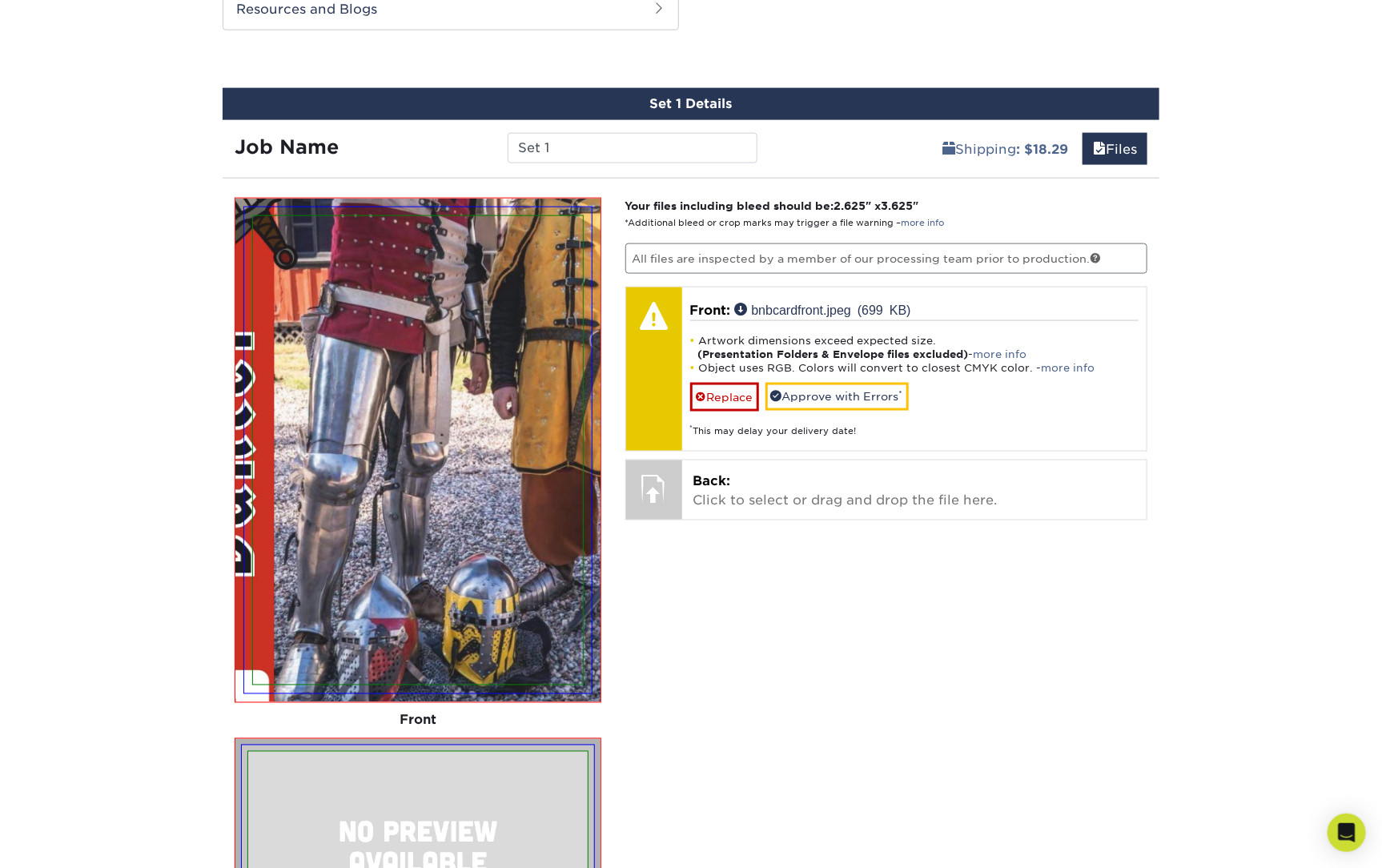
scroll to position [855, 0]
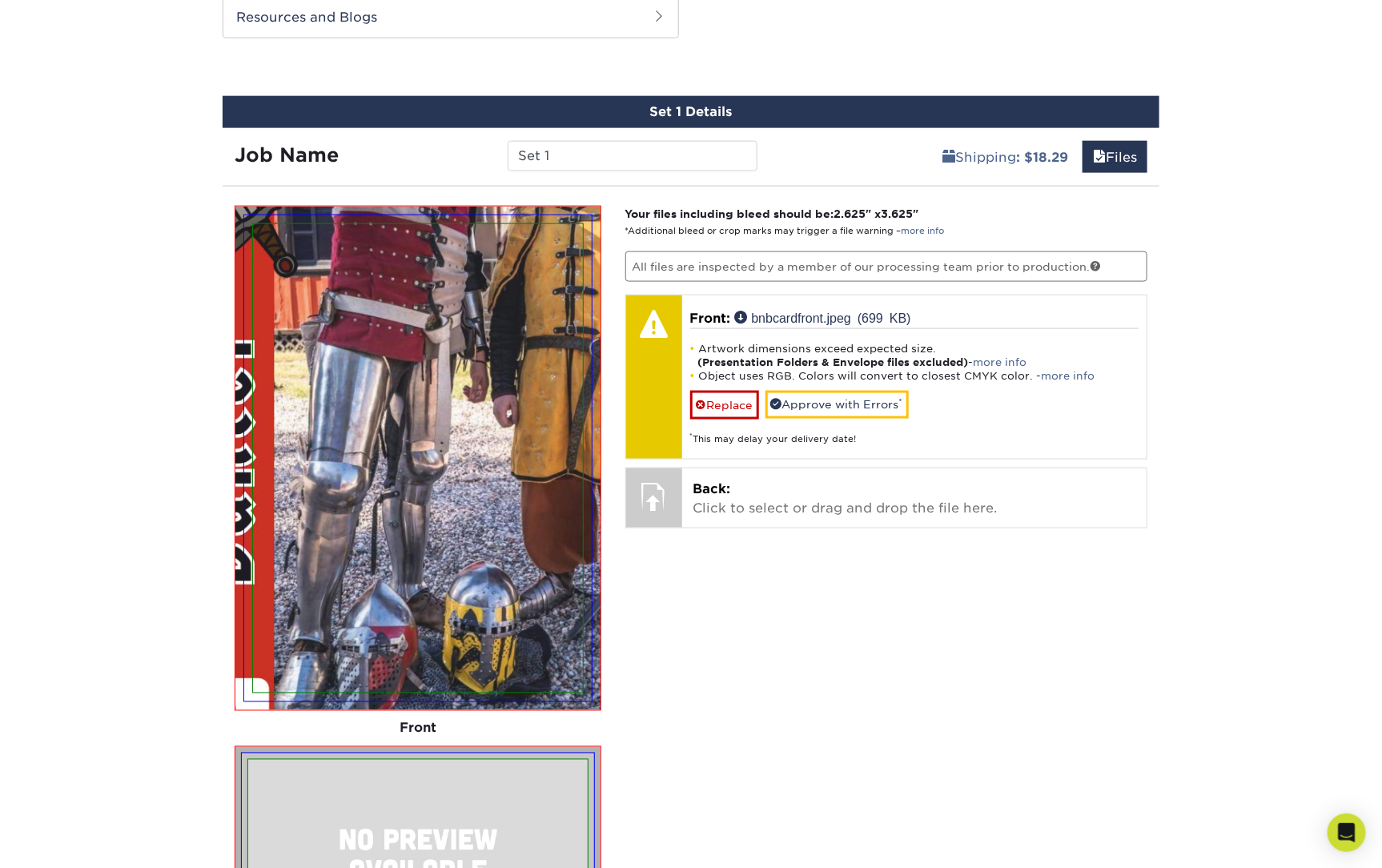
click at [398, 500] on img at bounding box center [418, 458] width 330 height 469
drag, startPoint x: 398, startPoint y: 500, endPoint x: 394, endPoint y: 388, distance: 112.1
click at [394, 388] on img at bounding box center [418, 458] width 330 height 469
